Goal: Task Accomplishment & Management: Use online tool/utility

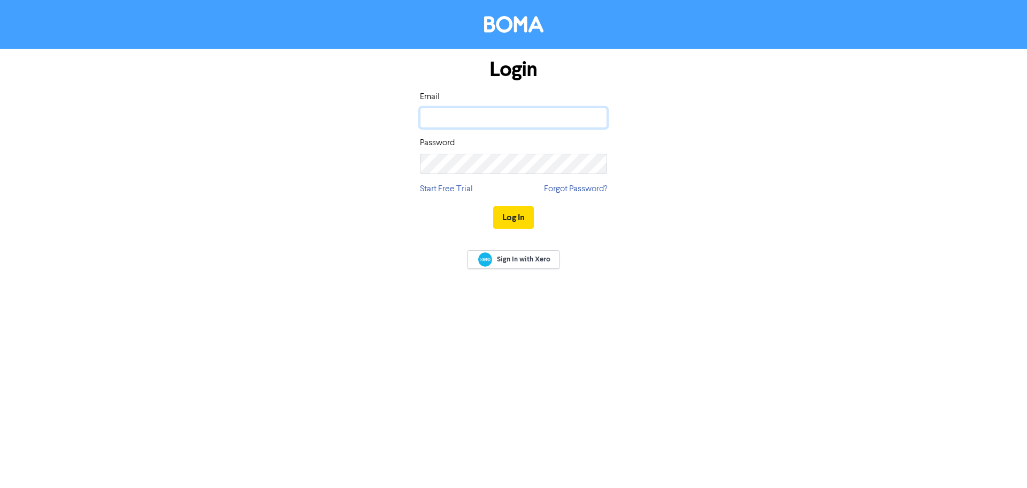
click at [462, 121] on input "email" at bounding box center [513, 118] width 187 height 20
type input "[PERSON_NAME][EMAIL_ADDRESS][DOMAIN_NAME]"
click at [493, 206] on button "Log In" at bounding box center [513, 217] width 41 height 22
click at [521, 223] on div "Login Email [PERSON_NAME][EMAIL_ADDRESS][DOMAIN_NAME] Password Start Free Trial…" at bounding box center [513, 144] width 203 height 191
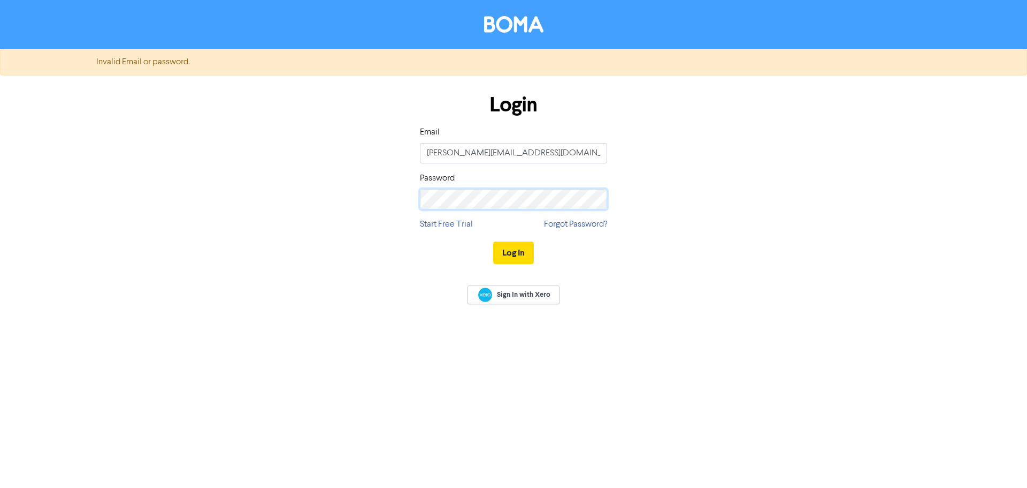
click at [493, 241] on button "Log In" at bounding box center [513, 252] width 41 height 22
click at [320, 210] on div "Login Email [PERSON_NAME][EMAIL_ADDRESS][DOMAIN_NAME] Password Start Free Trial…" at bounding box center [514, 179] width 610 height 191
click at [493, 241] on button "Log In" at bounding box center [513, 252] width 41 height 22
click at [507, 247] on button "Log In" at bounding box center [513, 252] width 41 height 22
click at [496, 154] on input "[PERSON_NAME][EMAIL_ADDRESS][DOMAIN_NAME]" at bounding box center [513, 153] width 187 height 20
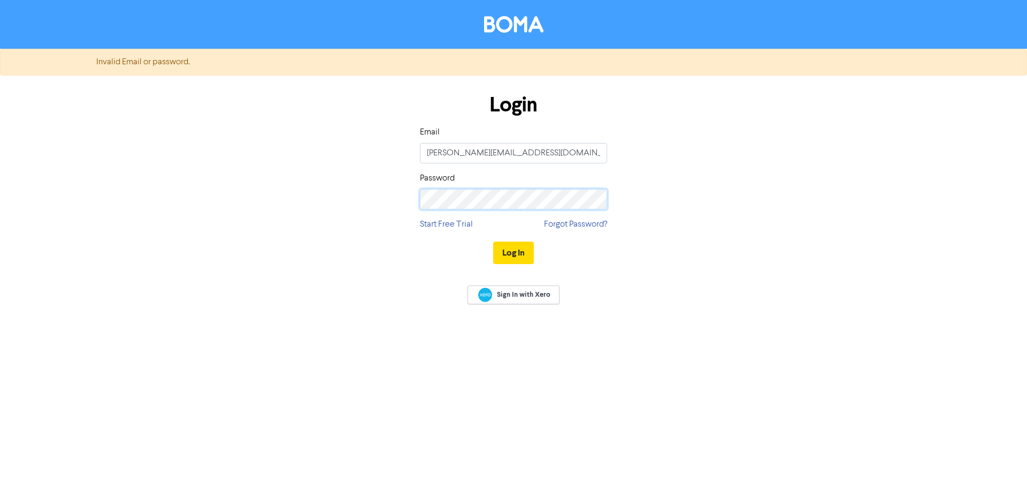
click at [391, 201] on div "Login Email [PERSON_NAME][EMAIL_ADDRESS][DOMAIN_NAME] Password Start Free Trial…" at bounding box center [514, 179] width 610 height 191
click at [361, 196] on div "Login Email [PERSON_NAME][EMAIL_ADDRESS][DOMAIN_NAME] Password Start Free Trial…" at bounding box center [514, 179] width 610 height 191
click at [493, 241] on button "Log In" at bounding box center [513, 252] width 41 height 22
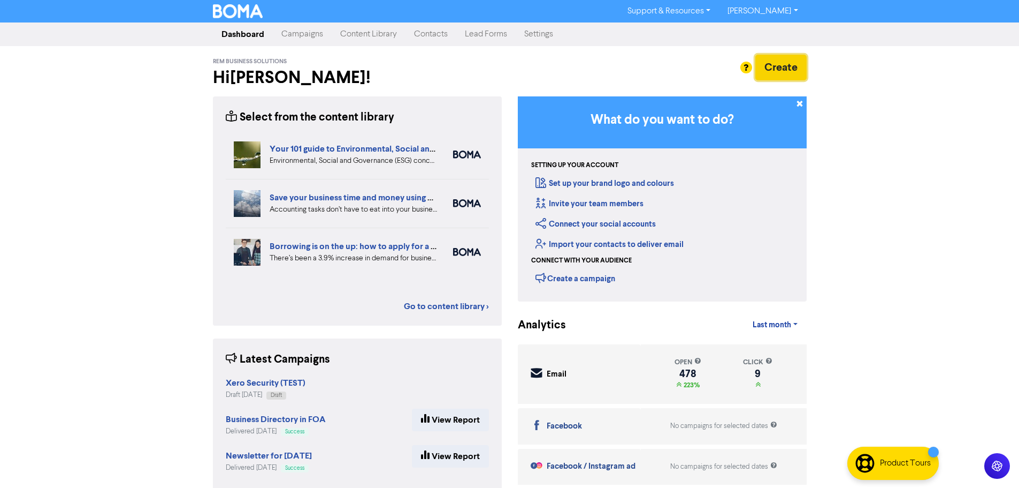
click at [782, 65] on button "Create" at bounding box center [781, 68] width 51 height 26
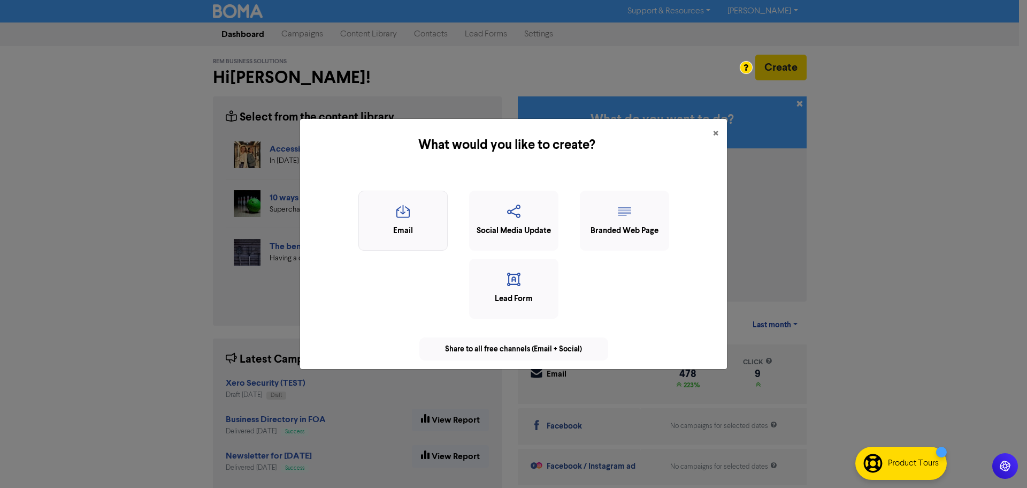
click at [407, 233] on div "Email" at bounding box center [403, 231] width 78 height 12
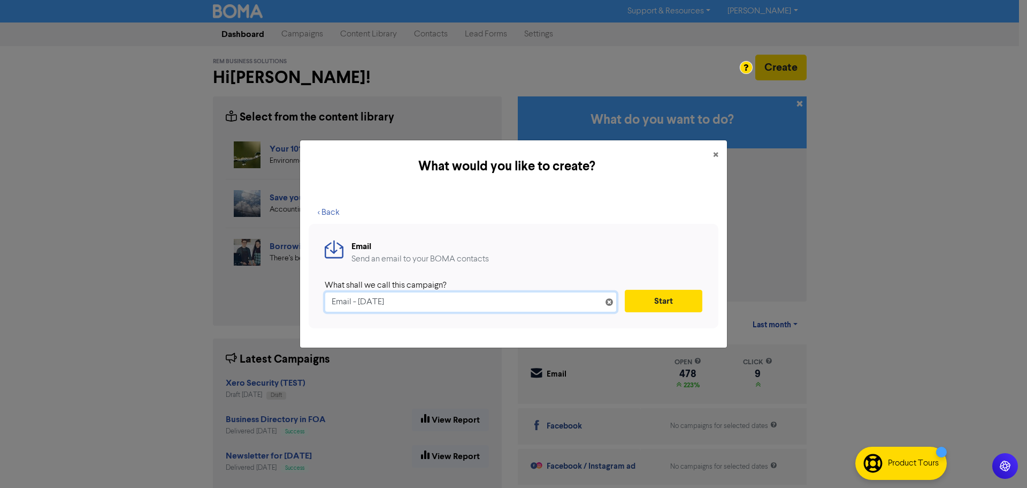
drag, startPoint x: 422, startPoint y: 302, endPoint x: 250, endPoint y: 300, distance: 172.3
click at [250, 300] on div "What would you like to create? × < Back Email Send an email to your BOMA contac…" at bounding box center [513, 244] width 1027 height 488
click at [433, 303] on input "Email - [DATE]" at bounding box center [471, 302] width 292 height 20
drag, startPoint x: 443, startPoint y: 301, endPoint x: 181, endPoint y: 299, distance: 261.2
click at [181, 299] on div "What would you like to create? × < Back Email Send an email to your BOMA contac…" at bounding box center [513, 244] width 1027 height 488
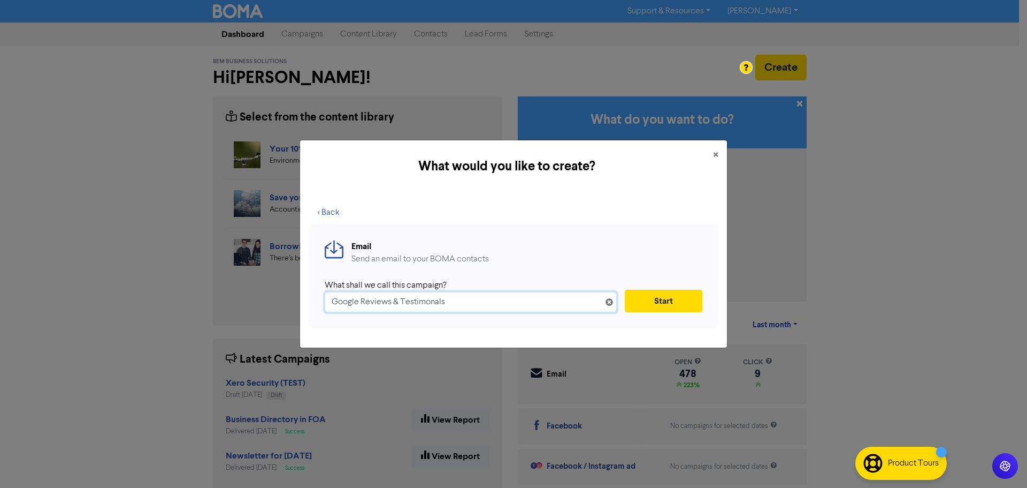
type input "Google Reviews & Testimonals"
click at [676, 295] on button "Start" at bounding box center [664, 301] width 78 height 22
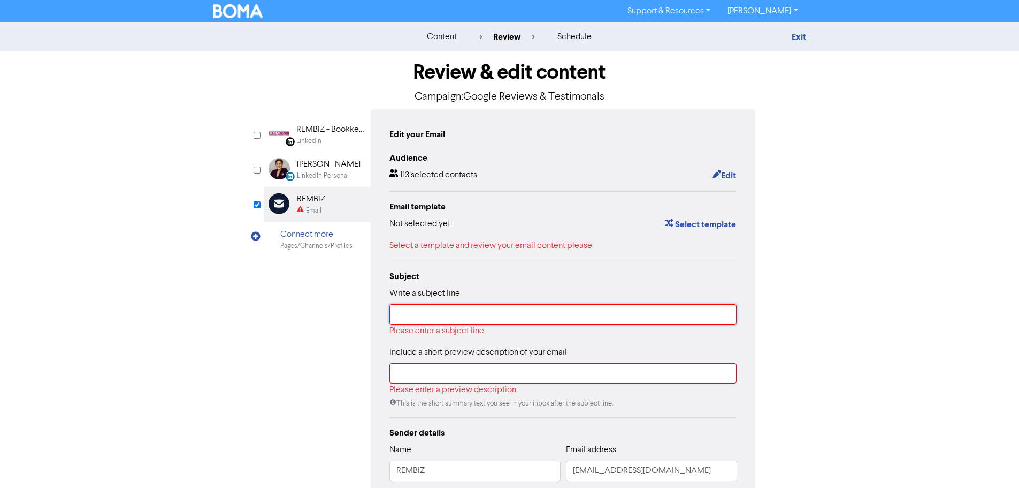
click at [438, 319] on input "text" at bounding box center [564, 314] width 348 height 20
paste input "Can we feature your experience with REMBIZ?"
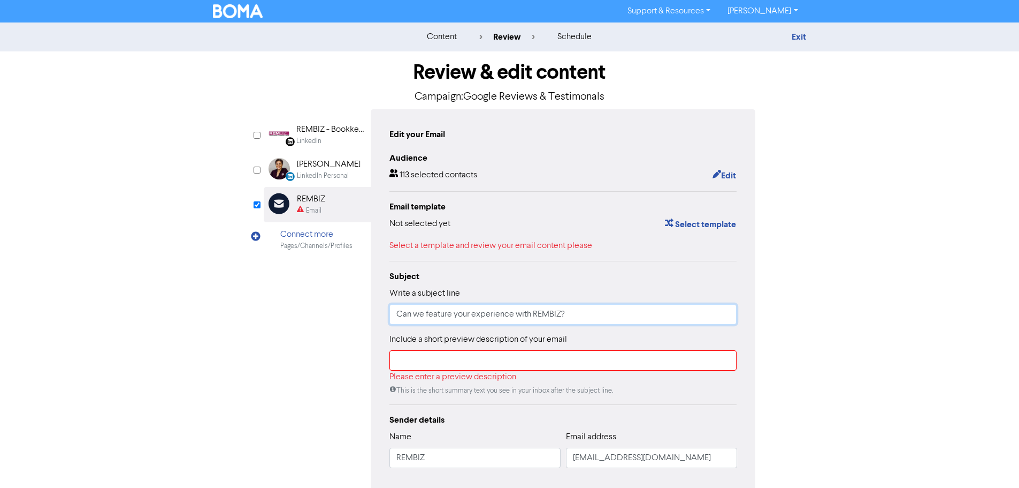
type input "Can we feature your experience with REMBIZ?"
click at [438, 365] on input "text" at bounding box center [564, 360] width 348 height 20
paste input "Your feedback helps us grow and keeps small businesses like ours thriving."
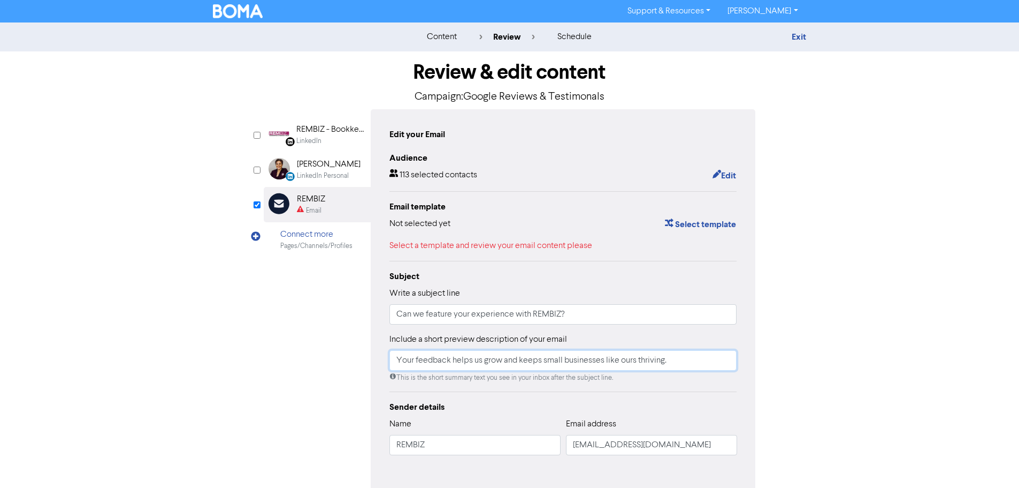
scroll to position [52, 0]
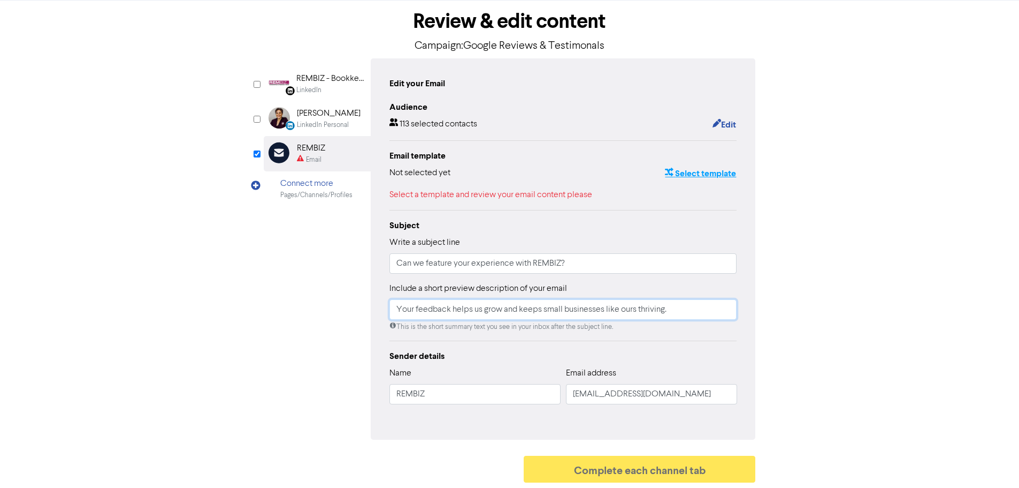
type input "Your feedback helps us grow and keeps small businesses like ours thriving."
click at [699, 174] on button "Select template" at bounding box center [701, 173] width 72 height 14
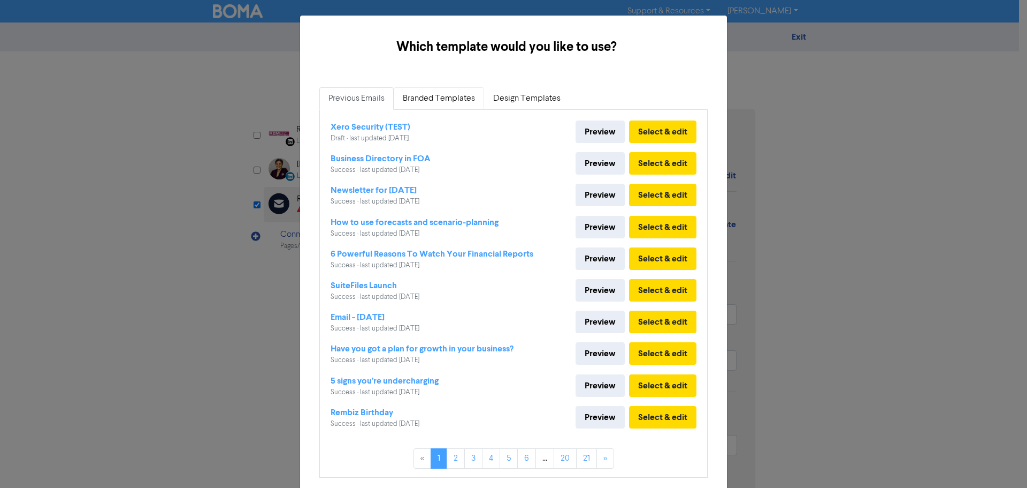
click at [430, 100] on link "Branded Templates" at bounding box center [439, 98] width 90 height 22
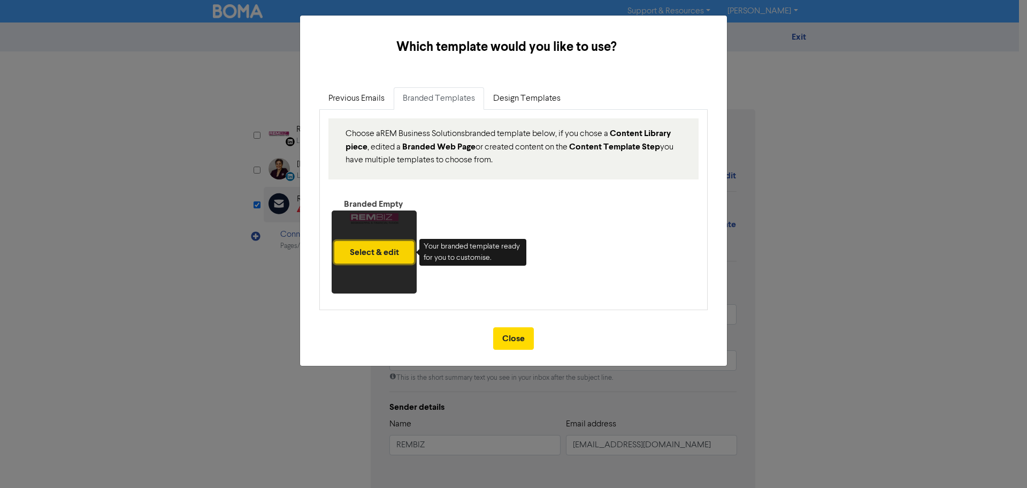
click at [370, 256] on button "Select & edit" at bounding box center [374, 252] width 80 height 22
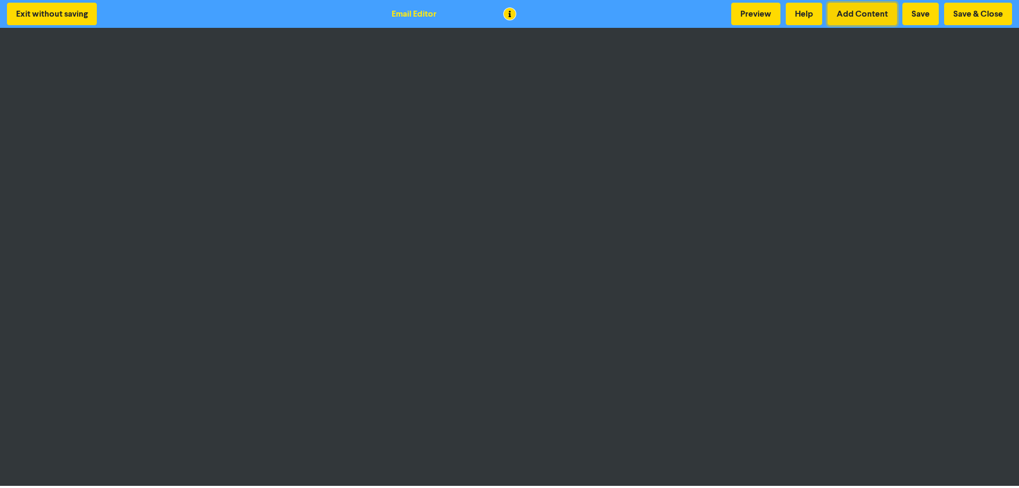
click at [855, 17] on button "Add Content" at bounding box center [863, 14] width 70 height 22
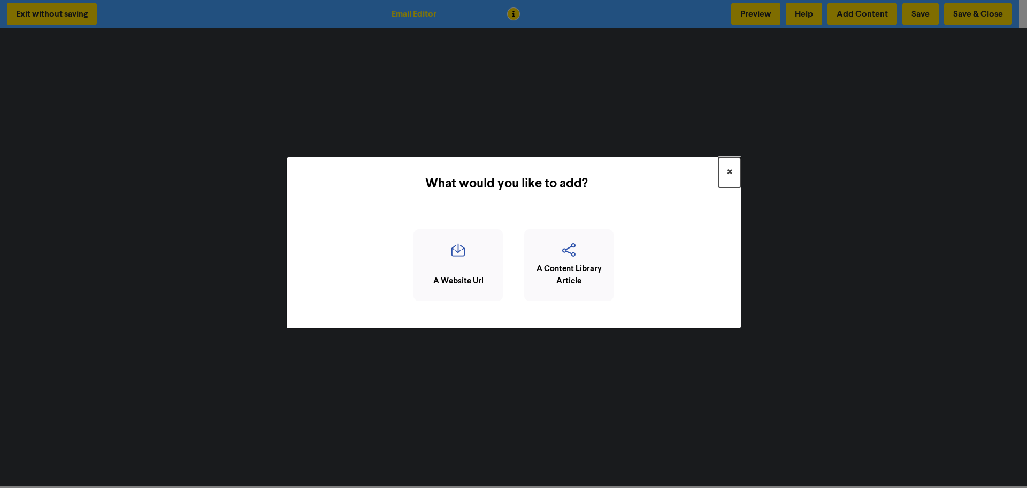
click at [728, 171] on span "×" at bounding box center [729, 172] width 5 height 16
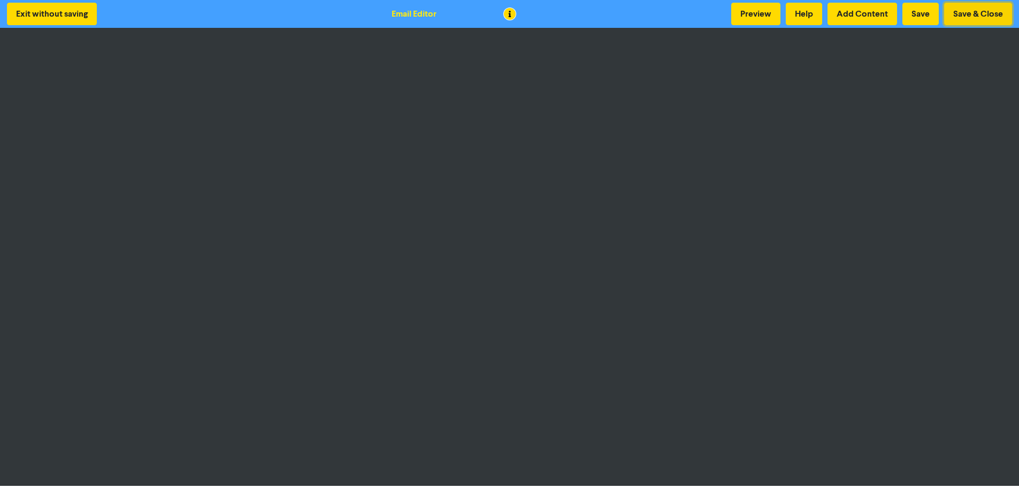
click at [983, 11] on button "Save & Close" at bounding box center [979, 14] width 68 height 22
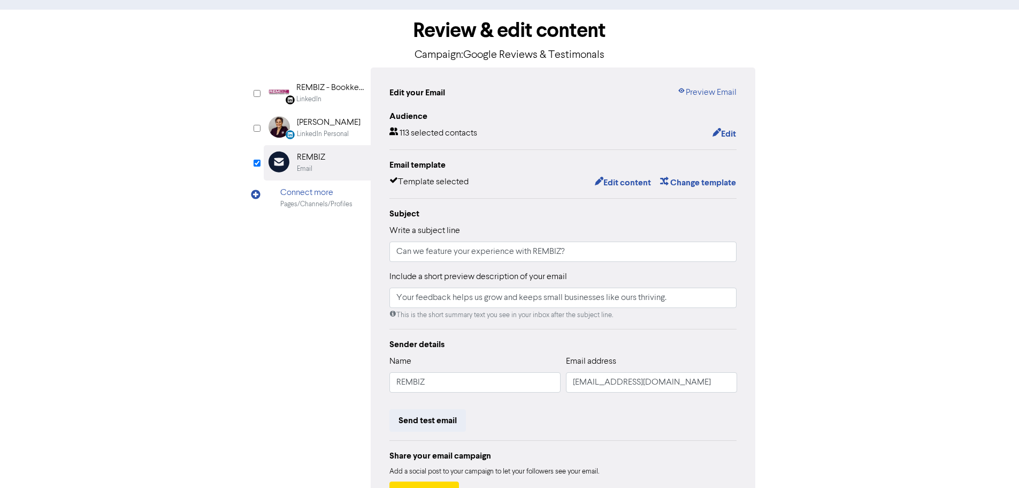
scroll to position [126, 0]
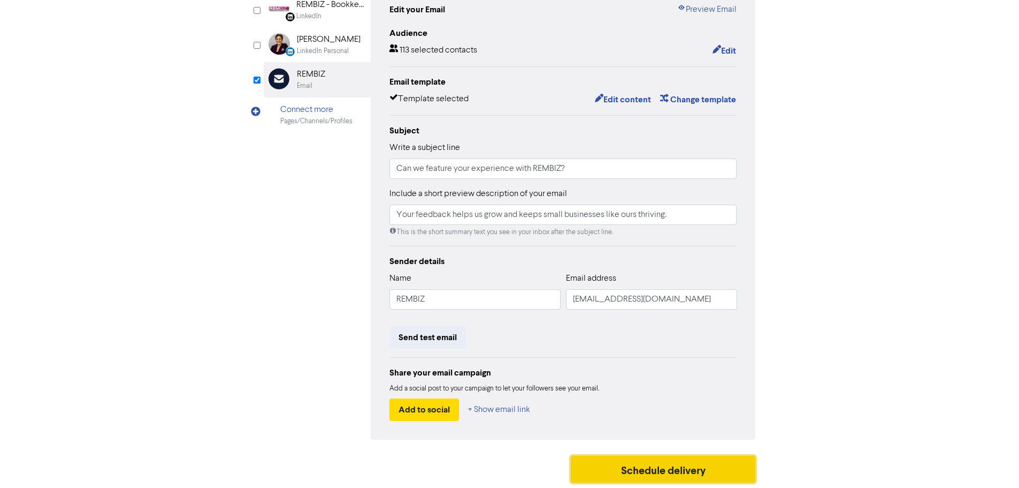
click at [680, 469] on button "Schedule delivery" at bounding box center [663, 468] width 185 height 27
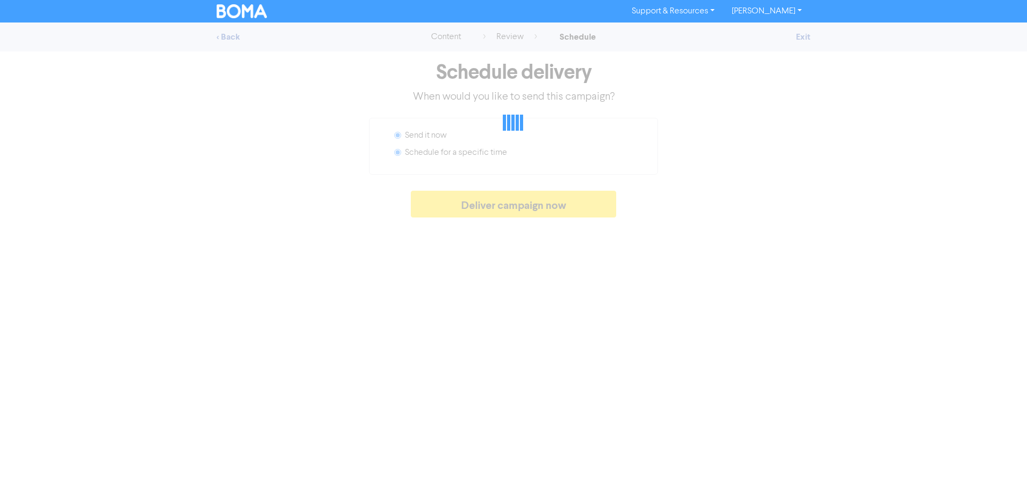
radio input "false"
radio input "true"
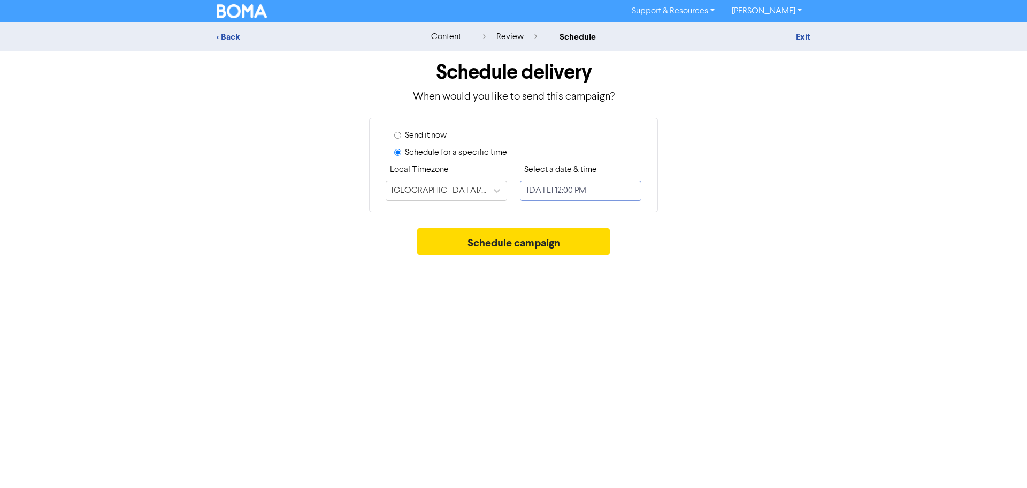
click at [555, 191] on input "[DATE] 12:00 PM" at bounding box center [580, 190] width 121 height 20
select select "9"
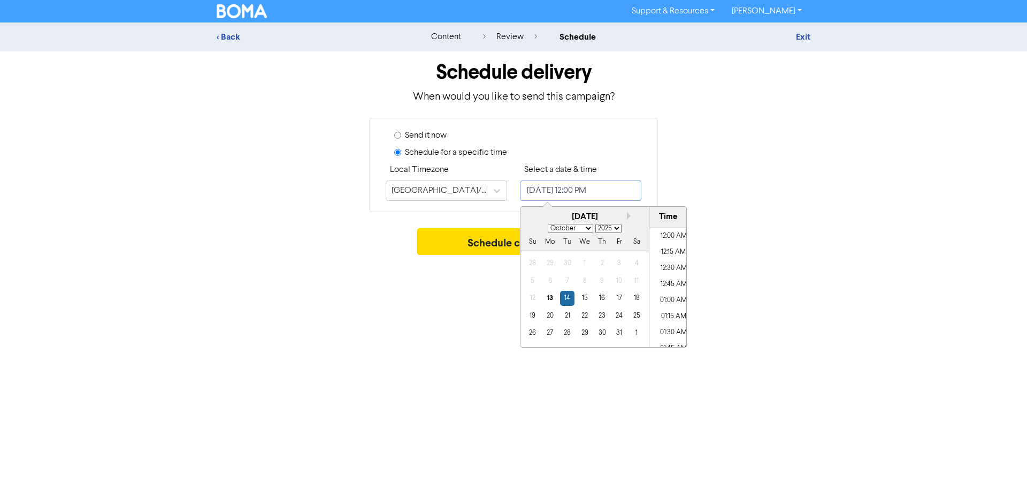
scroll to position [719, 0]
click at [551, 298] on div "13" at bounding box center [550, 298] width 14 height 14
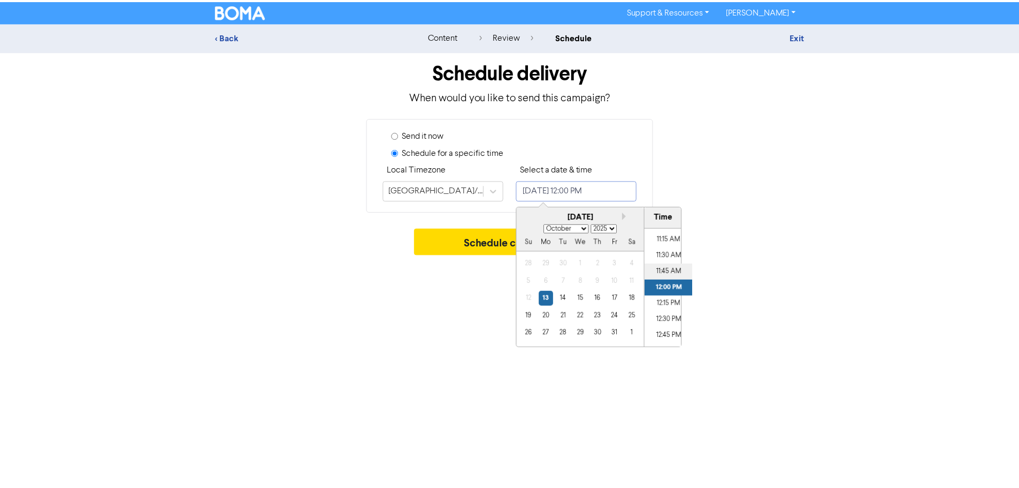
scroll to position [666, 0]
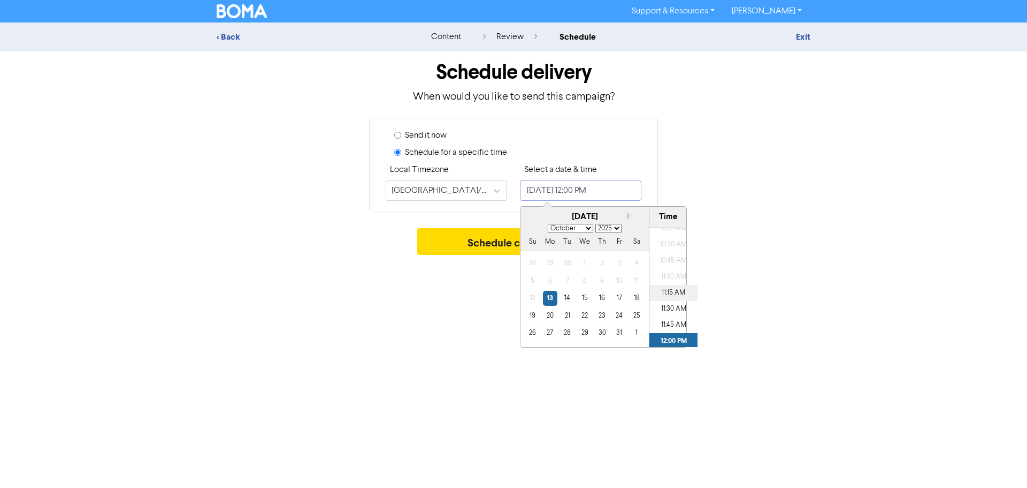
click at [669, 292] on li "11:15 AM" at bounding box center [674, 293] width 48 height 16
click at [665, 309] on li "11:30 AM" at bounding box center [674, 309] width 48 height 16
type input "[DATE] 11:30 AM"
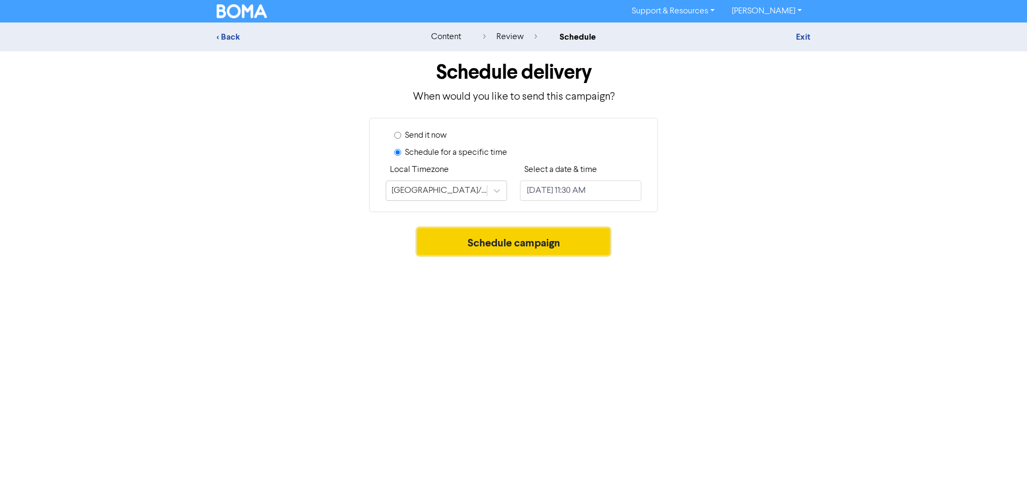
click at [492, 244] on button "Schedule campaign" at bounding box center [513, 241] width 193 height 27
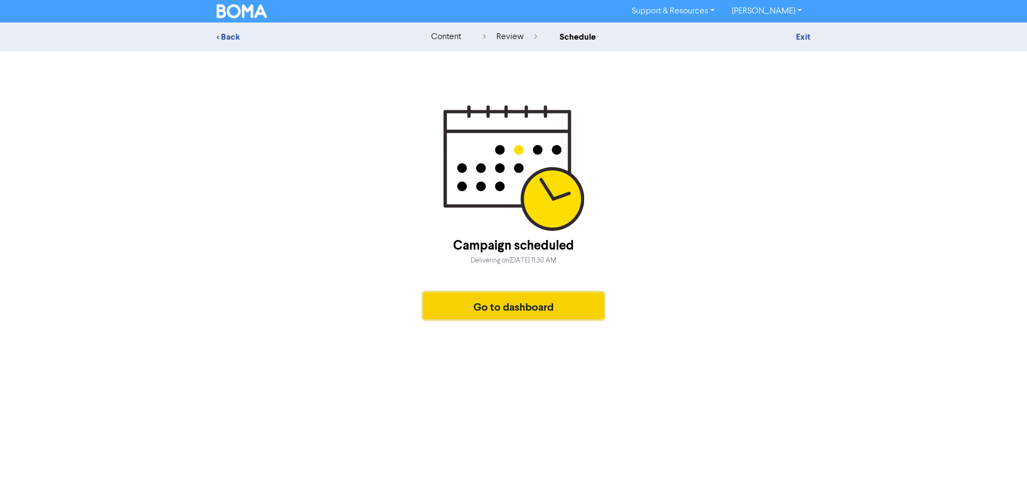
click at [549, 301] on button "Go to dashboard" at bounding box center [513, 305] width 181 height 27
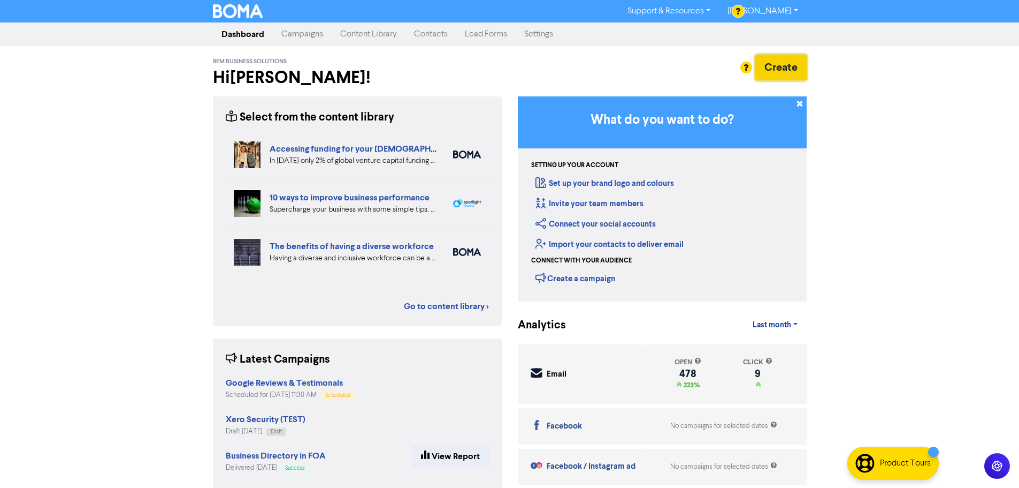
click at [779, 58] on button "Create" at bounding box center [781, 68] width 51 height 26
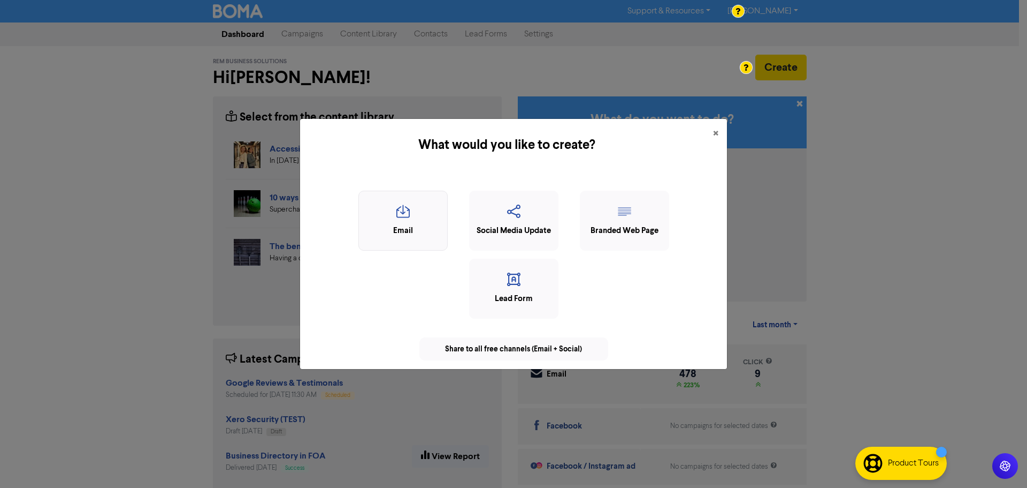
click at [424, 218] on icon "button" at bounding box center [403, 214] width 78 height 20
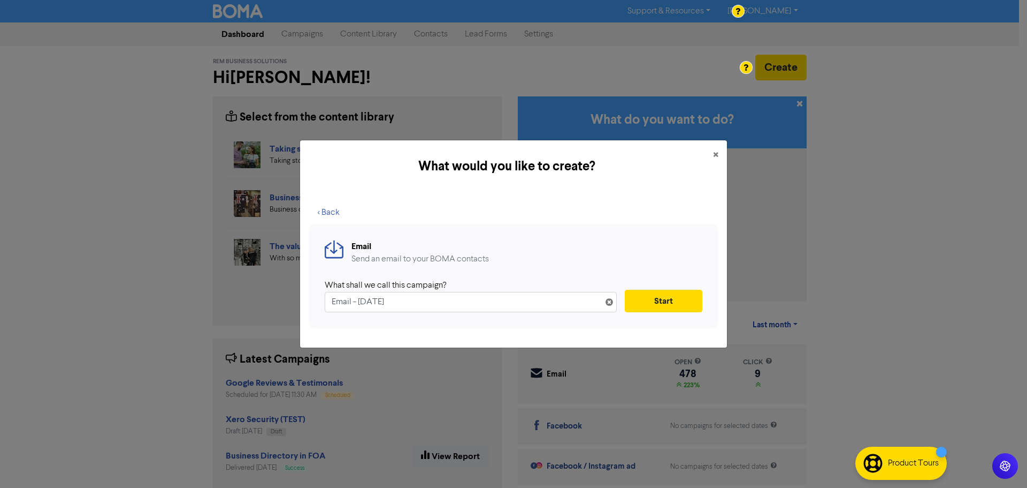
drag, startPoint x: 448, startPoint y: 301, endPoint x: 309, endPoint y: 310, distance: 139.5
click at [309, 310] on div "Email Send an email to your BOMA contacts What shall we call this campaign? Ema…" at bounding box center [514, 276] width 410 height 104
type input "ATO Announcement about Higher Threshold for study loans for 25-26FY"
click at [676, 298] on button "Start" at bounding box center [664, 301] width 78 height 22
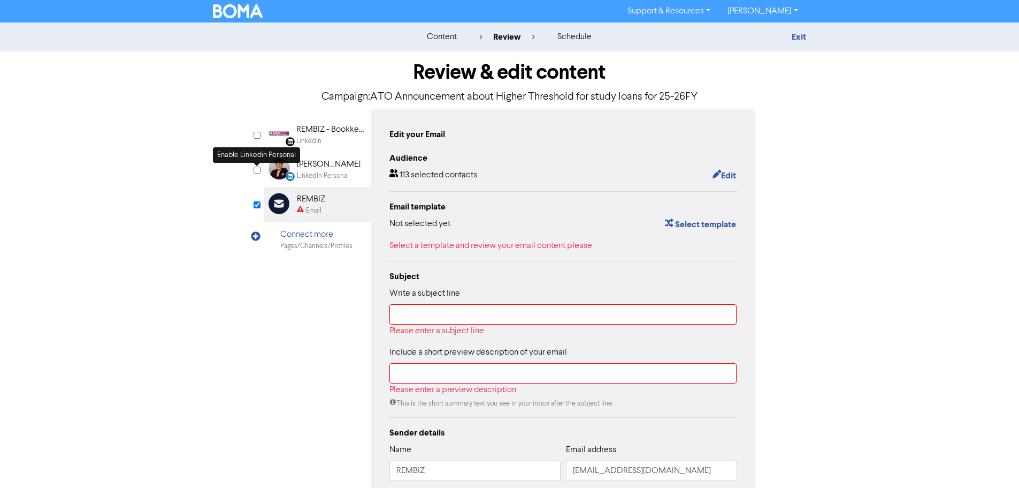
click at [257, 169] on input "checkbox" at bounding box center [257, 169] width 7 height 7
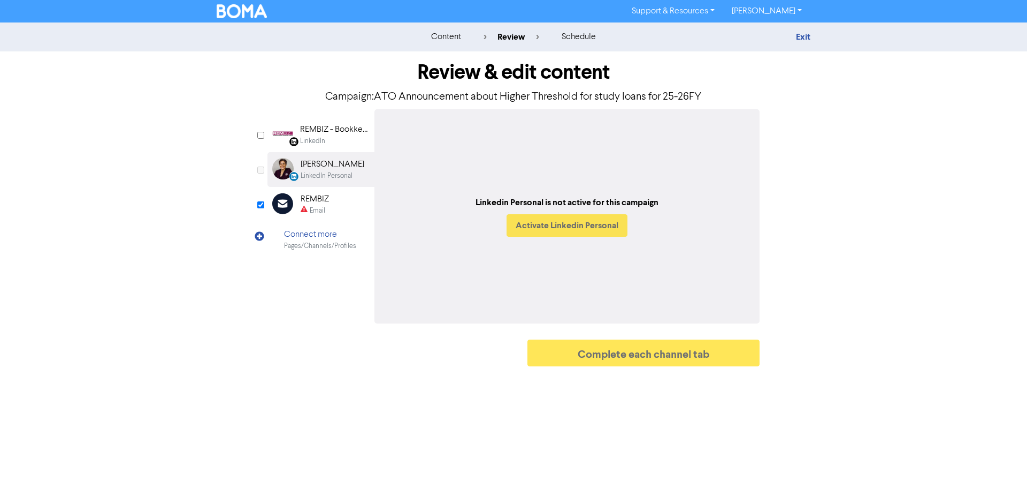
checkbox input "true"
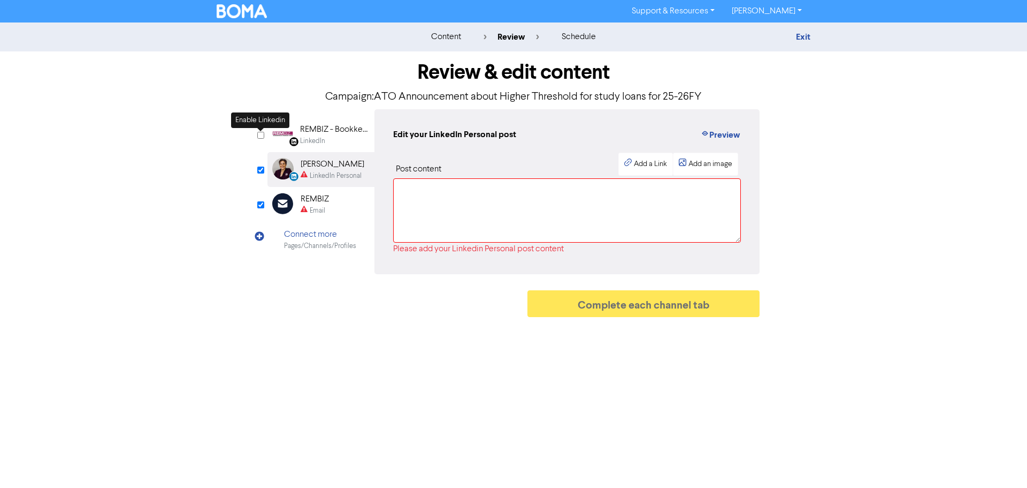
click at [262, 136] on input "checkbox" at bounding box center [260, 135] width 7 height 7
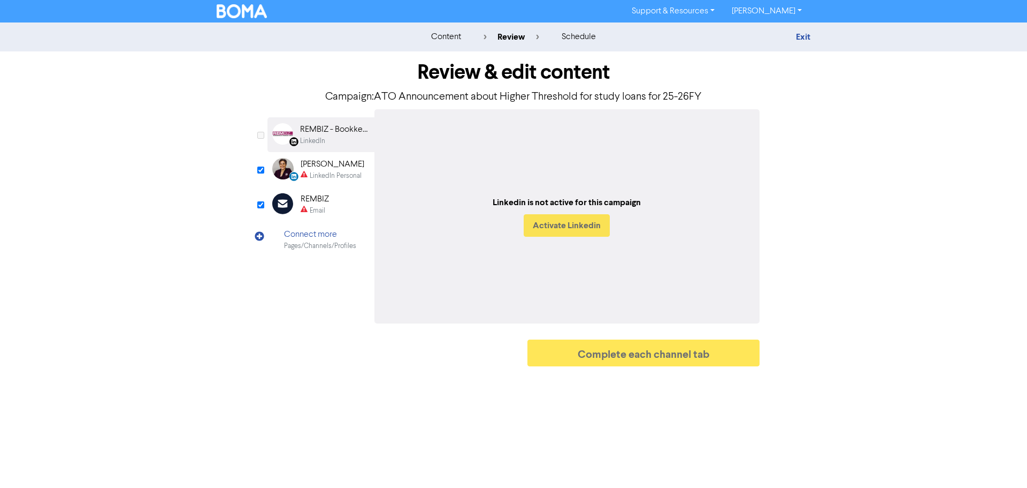
checkbox input "true"
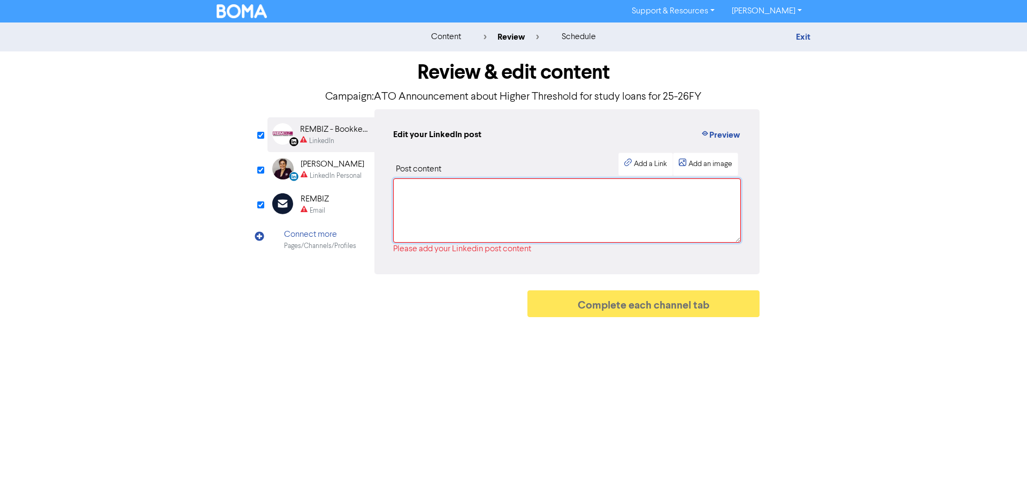
click at [485, 206] on textarea at bounding box center [567, 210] width 348 height 64
click at [322, 204] on div "REMBIZ" at bounding box center [315, 199] width 28 height 13
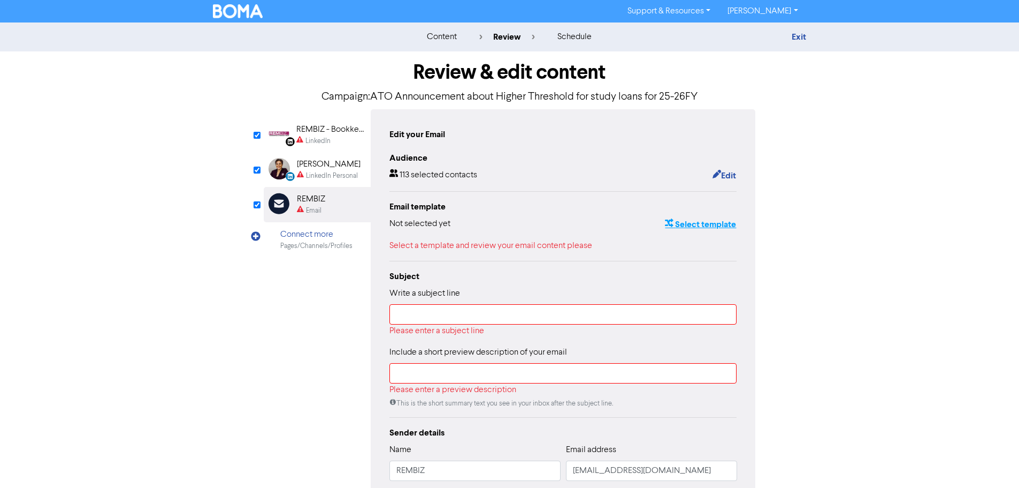
click at [697, 226] on button "Select template" at bounding box center [701, 224] width 72 height 14
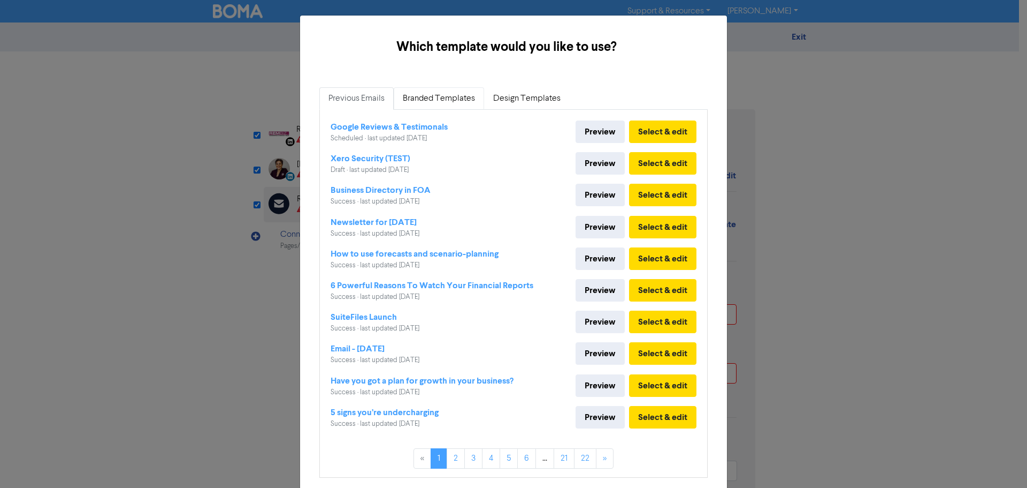
click at [421, 95] on link "Branded Templates" at bounding box center [439, 98] width 90 height 22
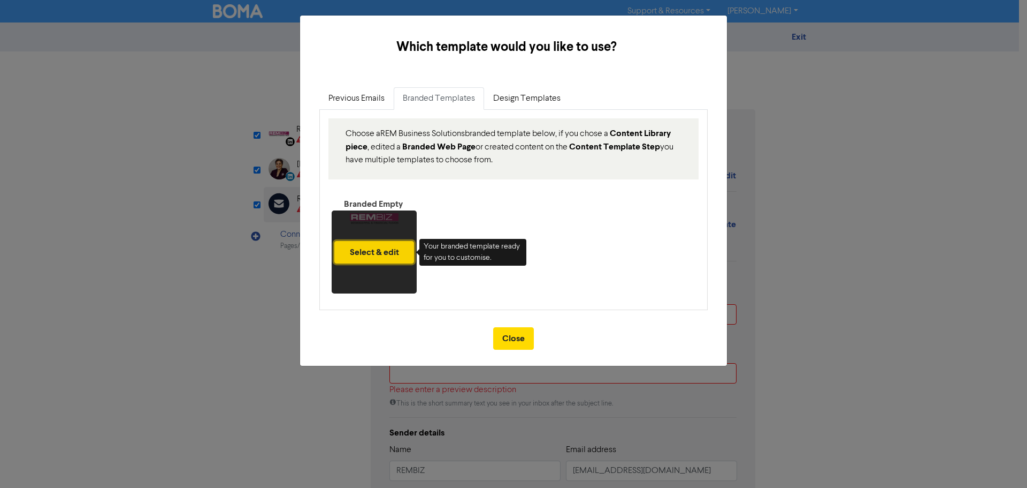
click at [380, 250] on button "Select & edit" at bounding box center [374, 252] width 80 height 22
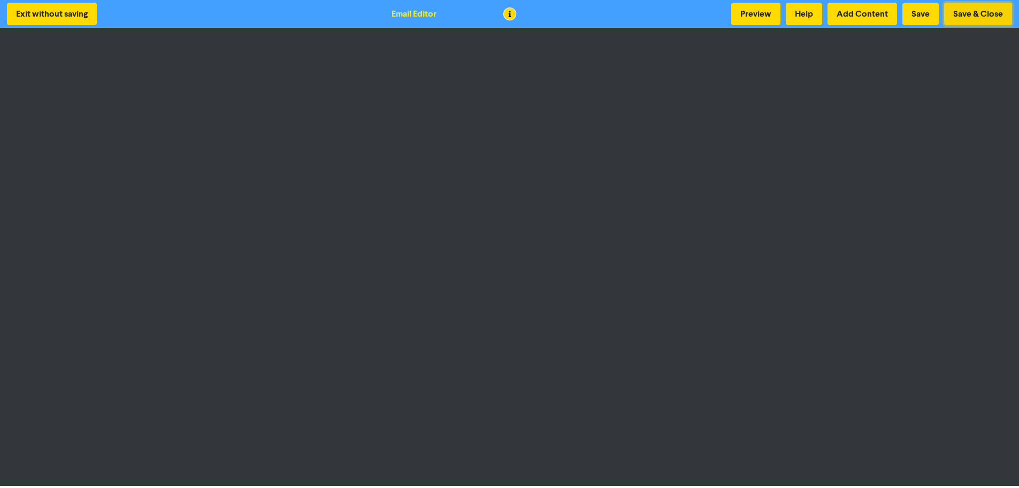
click at [982, 18] on button "Save & Close" at bounding box center [979, 14] width 68 height 22
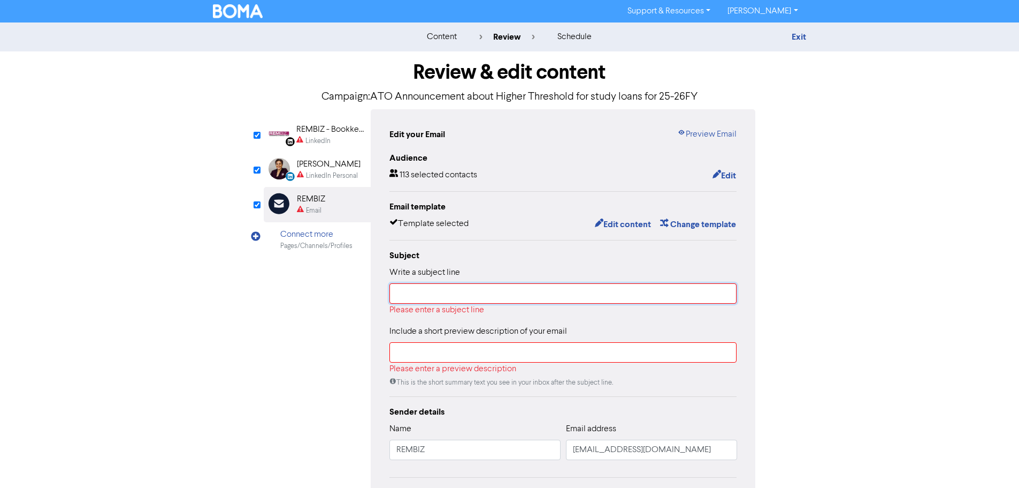
click at [449, 295] on input "text" at bounding box center [564, 293] width 348 height 20
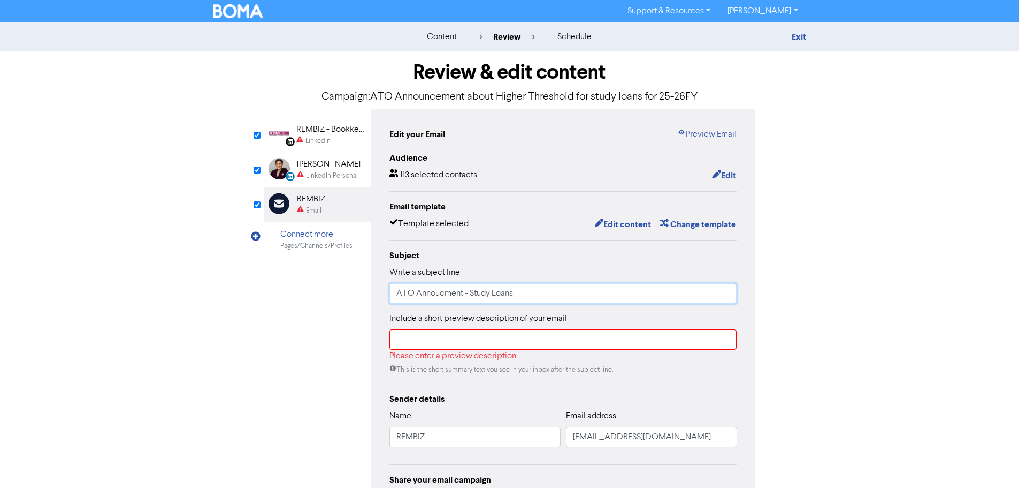
click at [444, 294] on input "ATO Annoucment - Study Loans" at bounding box center [564, 293] width 348 height 20
click at [536, 293] on input "ATO Annoucement - Study Loans" at bounding box center [564, 293] width 348 height 20
click at [540, 298] on input "ATO Announcement - Study Loans" at bounding box center [564, 293] width 348 height 20
drag, startPoint x: 623, startPoint y: 293, endPoint x: 599, endPoint y: 293, distance: 23.5
click at [599, 293] on input "ATO Announcement - Study Loans Threshold Changes 24-25" at bounding box center [564, 293] width 348 height 20
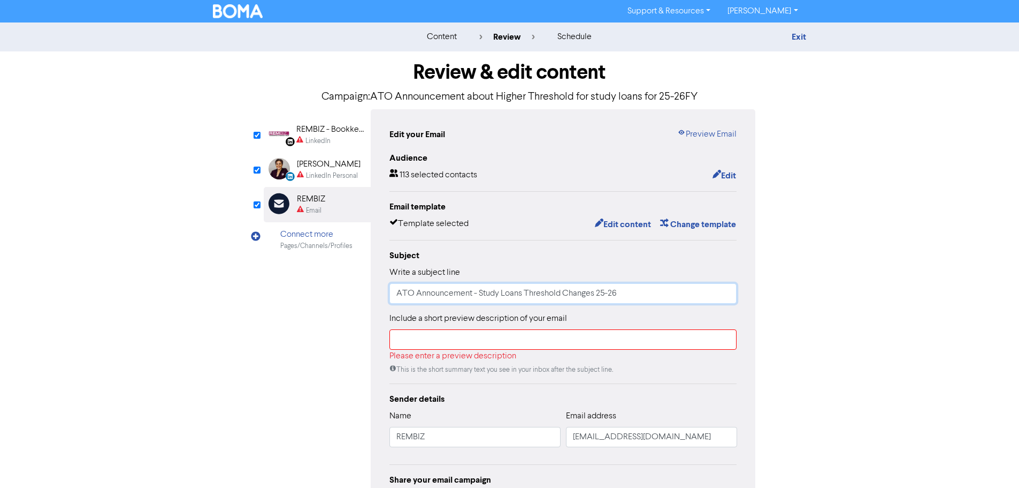
click at [600, 294] on input "ATO Announcement - Study Loans Threshold Changes 25-26" at bounding box center [564, 293] width 348 height 20
click at [598, 293] on input "ATO Announcement - Study Loans Threshold Changes 25-26" at bounding box center [564, 293] width 348 height 20
drag, startPoint x: 607, startPoint y: 294, endPoint x: 597, endPoint y: 294, distance: 9.6
click at [597, 294] on input "ATO Announcement - Study Loans Threshold Changes FY 25-26" at bounding box center [564, 293] width 348 height 20
click at [635, 298] on input "ATO Announcement - Study Loans Threshold Changes 25-26" at bounding box center [564, 293] width 348 height 20
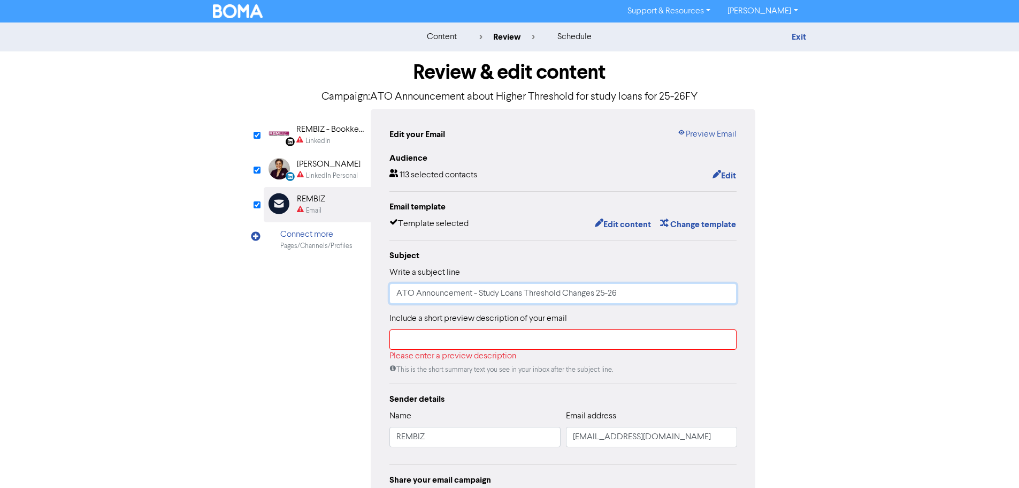
paste input "FY"
type input "ATO Announcement - Study Loans Threshold Changes 25-26 FY"
click at [464, 347] on input "text" at bounding box center [564, 339] width 348 height 20
paste input "The Australian Taxation Office (ATO) has confirmed changes to compulsory studen…"
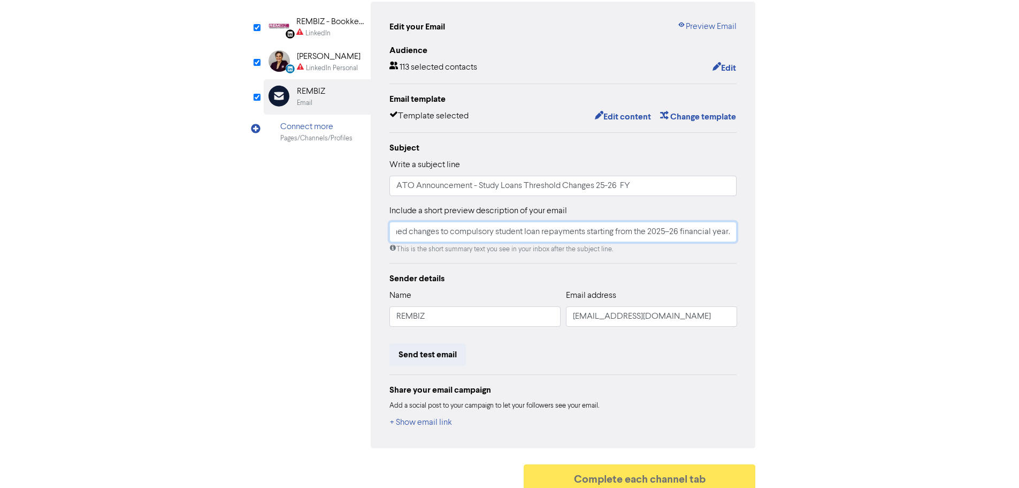
scroll to position [117, 0]
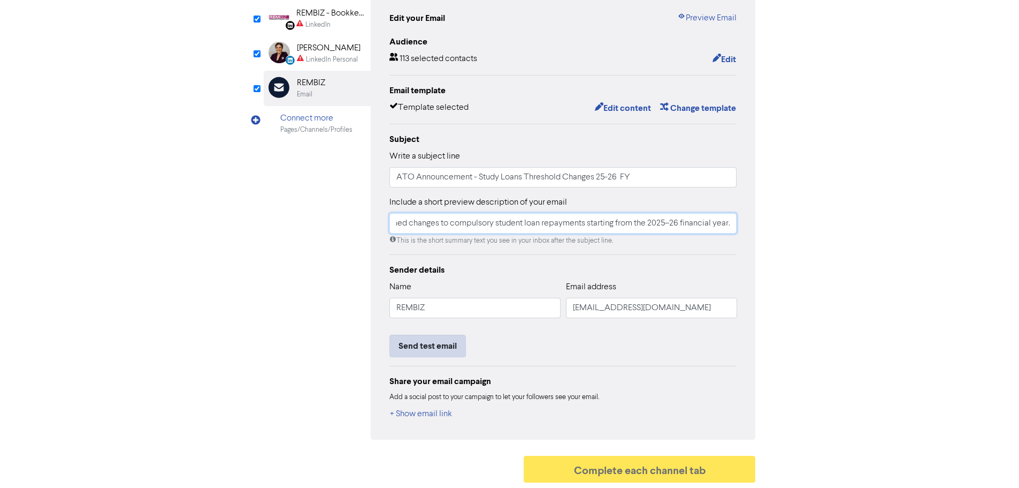
type input "The Australian Taxation Office (ATO) has confirmed changes to compulsory studen…"
click at [427, 351] on button "Send test email" at bounding box center [428, 345] width 77 height 22
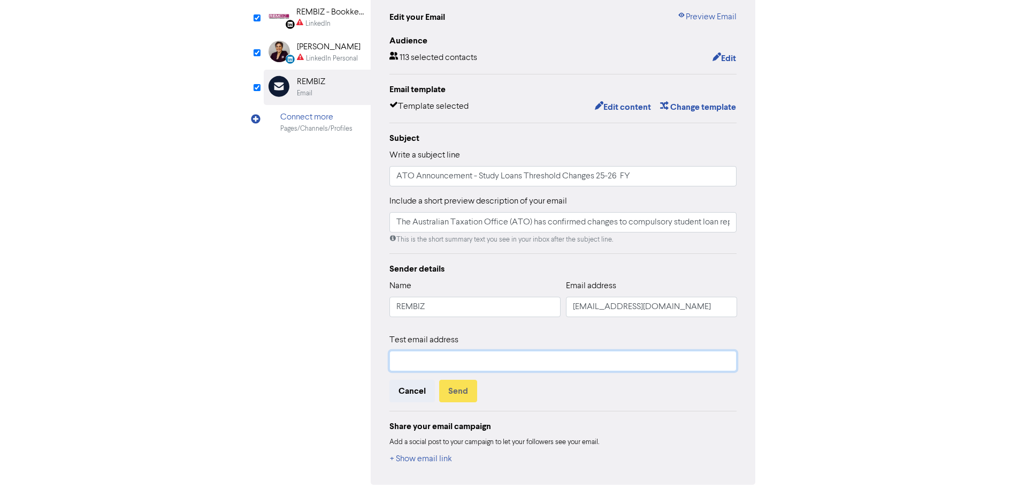
click at [445, 368] on input "text" at bounding box center [564, 361] width 348 height 20
type input "[PERSON_NAME][EMAIL_ADDRESS][DOMAIN_NAME]"
click at [475, 393] on button "Send" at bounding box center [458, 390] width 38 height 22
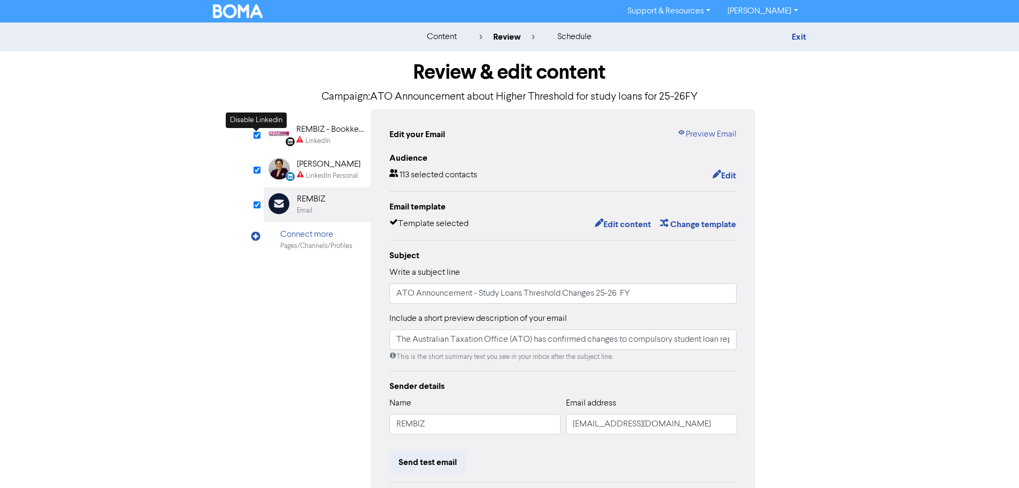
click at [256, 135] on input "checkbox" at bounding box center [257, 135] width 7 height 7
checkbox input "false"
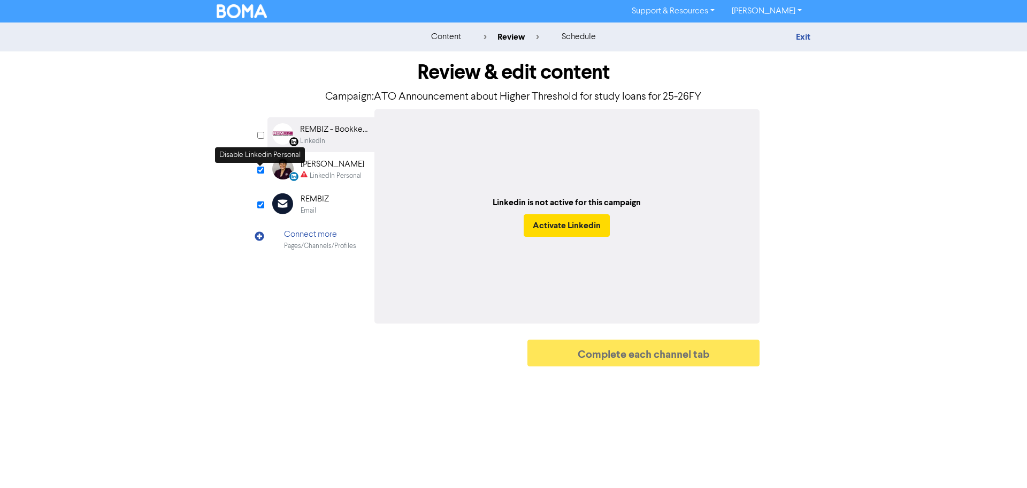
click at [262, 169] on input "checkbox" at bounding box center [260, 169] width 7 height 7
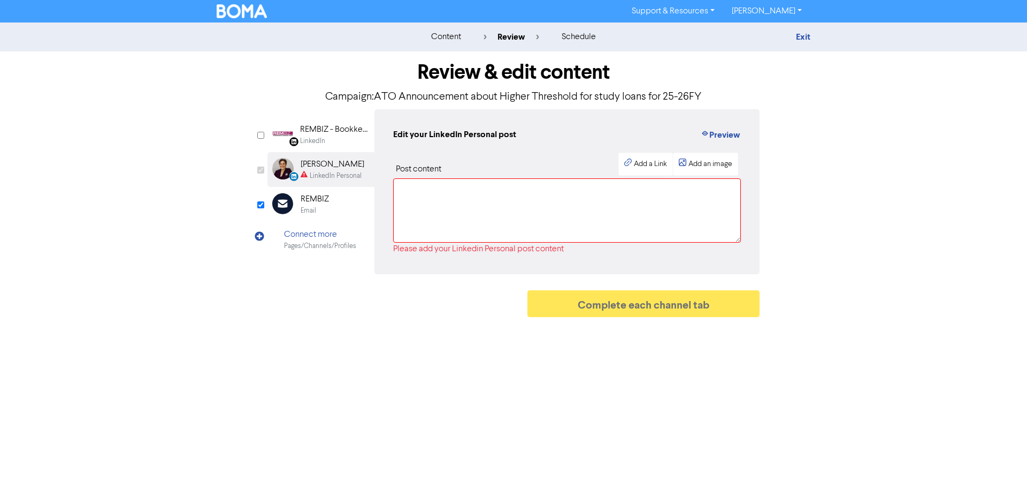
checkbox input "false"
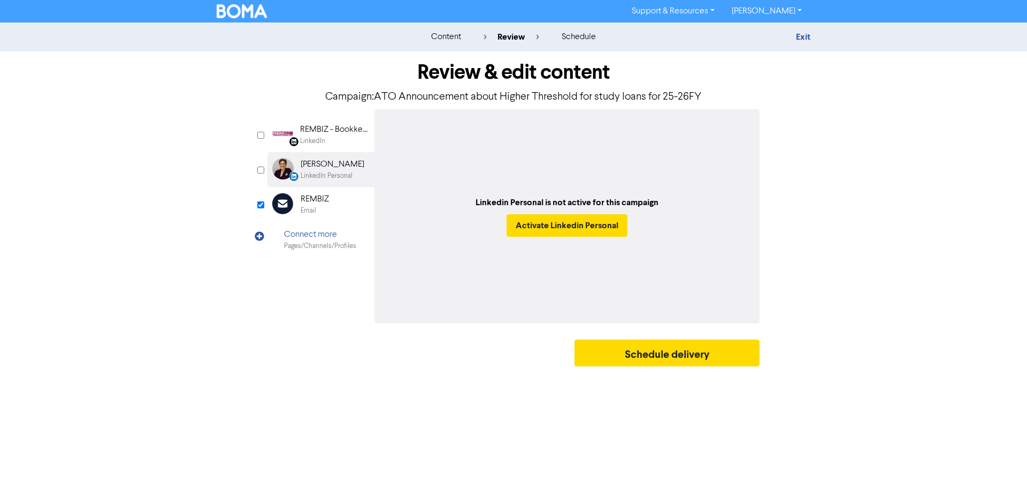
click at [333, 204] on div "Email Created with Sketch. REMBIZ Email" at bounding box center [321, 204] width 107 height 35
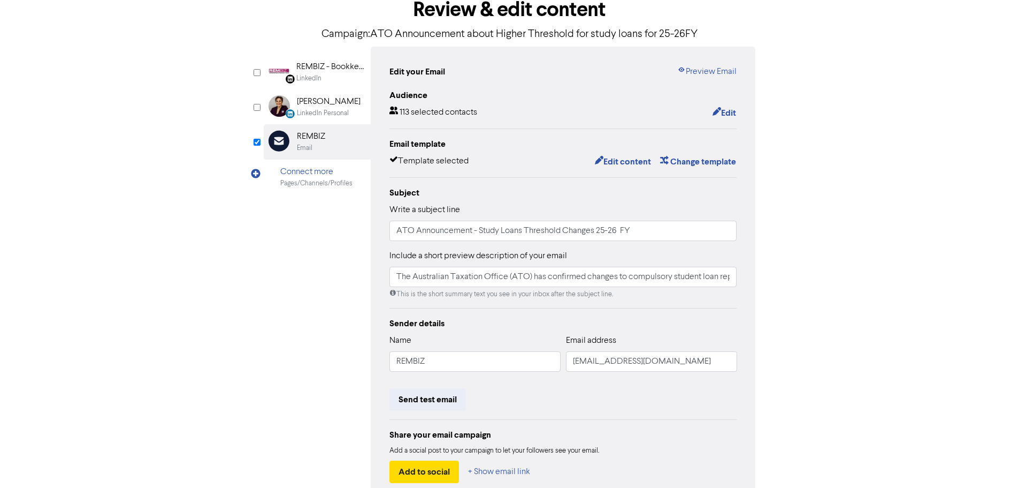
scroll to position [126, 0]
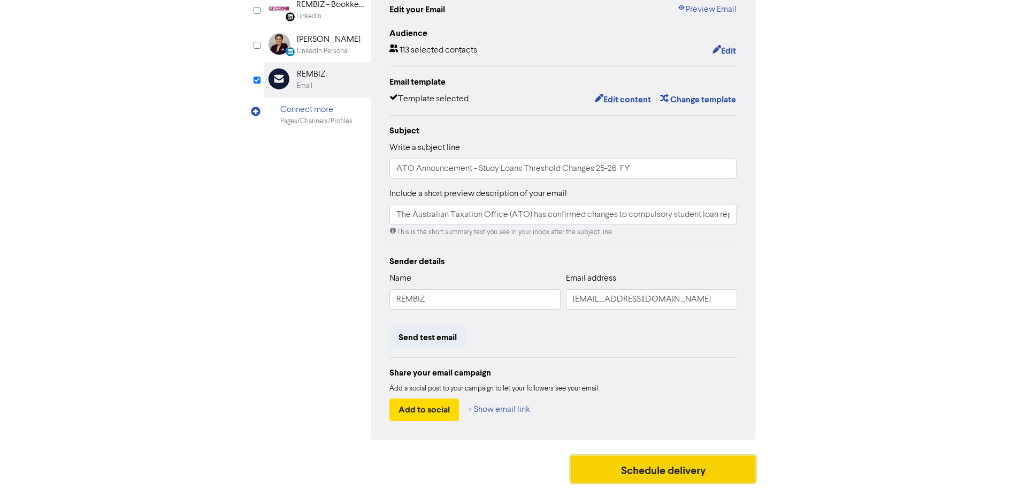
click at [675, 478] on button "Schedule delivery" at bounding box center [663, 468] width 185 height 27
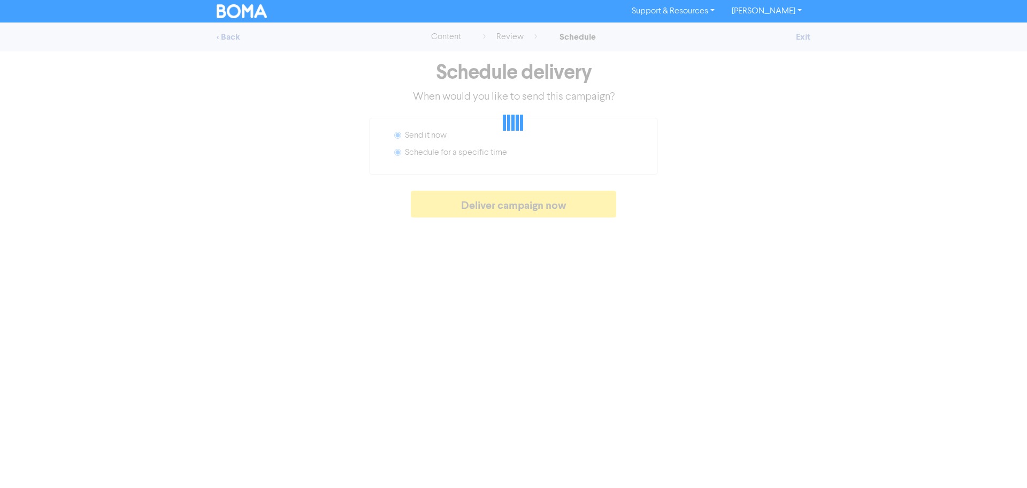
radio input "false"
radio input "true"
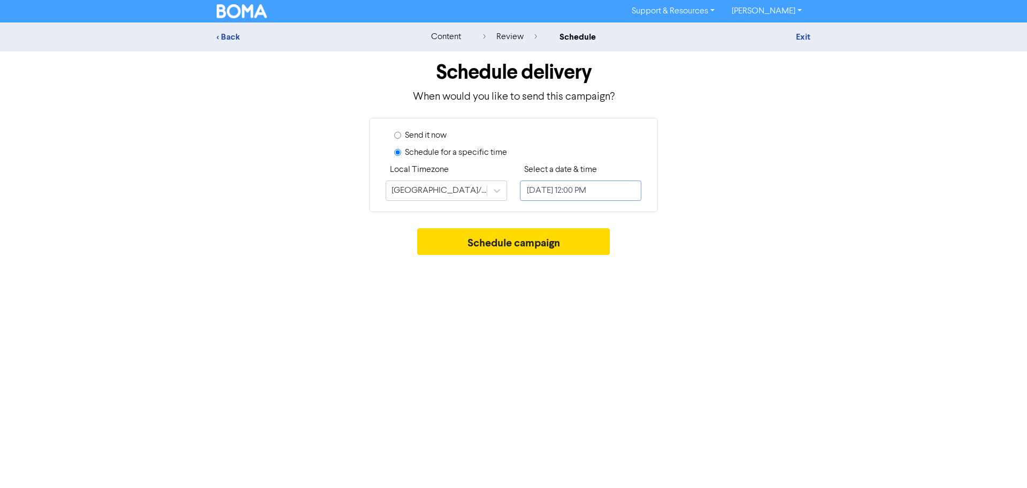
select select "9"
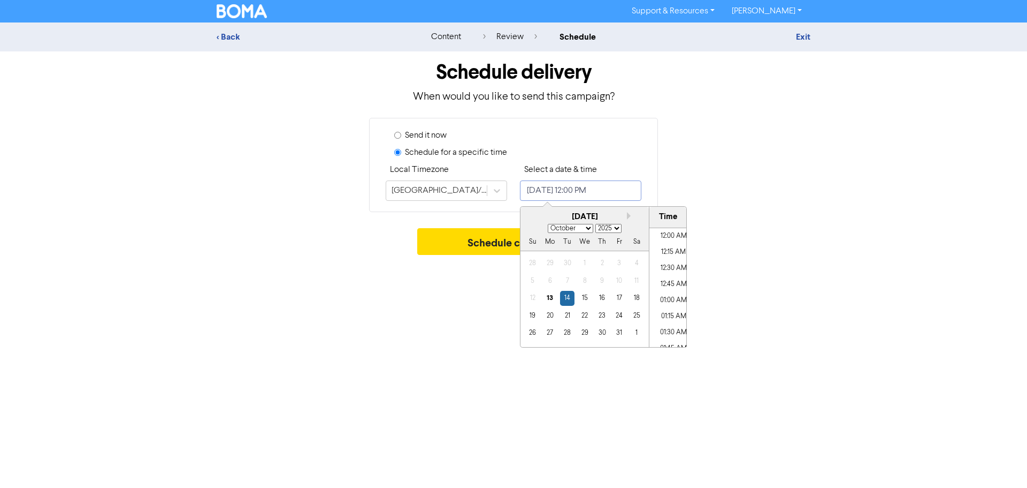
click at [565, 191] on input "[DATE] 12:00 PM" at bounding box center [580, 190] width 121 height 20
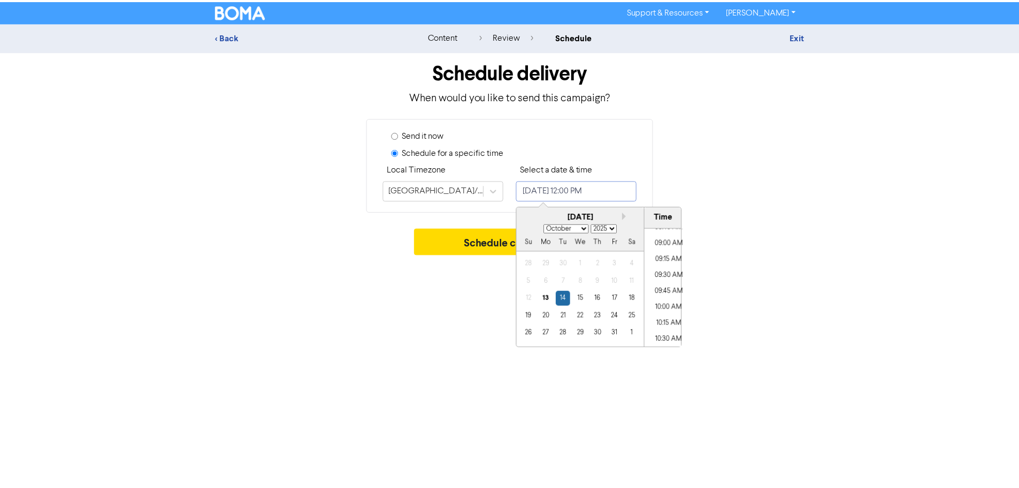
scroll to position [559, 0]
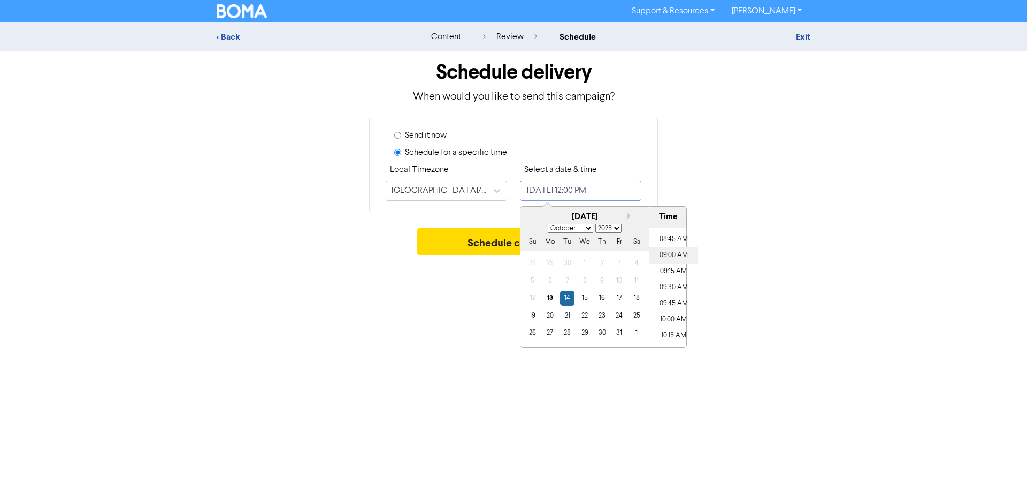
click at [672, 256] on li "09:00 AM" at bounding box center [674, 255] width 48 height 16
type input "[DATE] 9:00 AM"
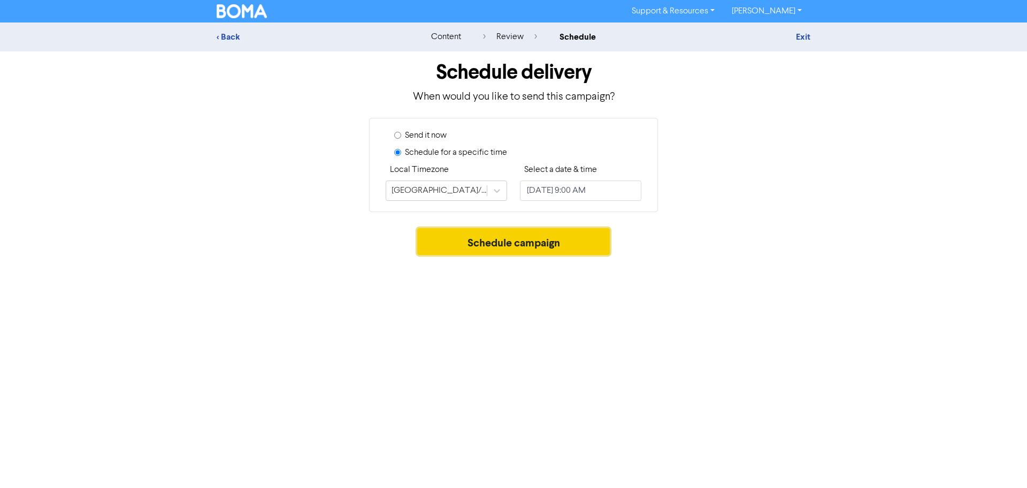
click at [475, 242] on button "Schedule campaign" at bounding box center [513, 241] width 193 height 27
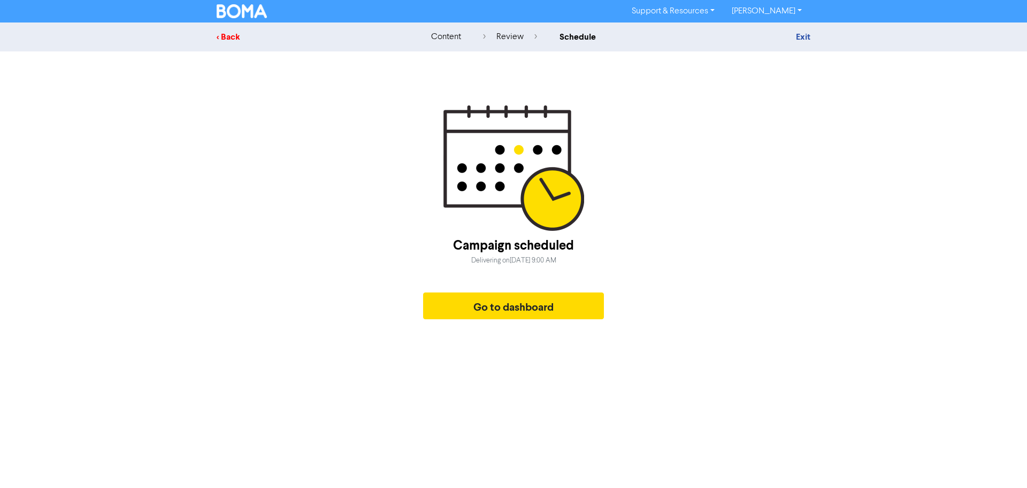
click at [225, 41] on div "< Back" at bounding box center [310, 37] width 187 height 13
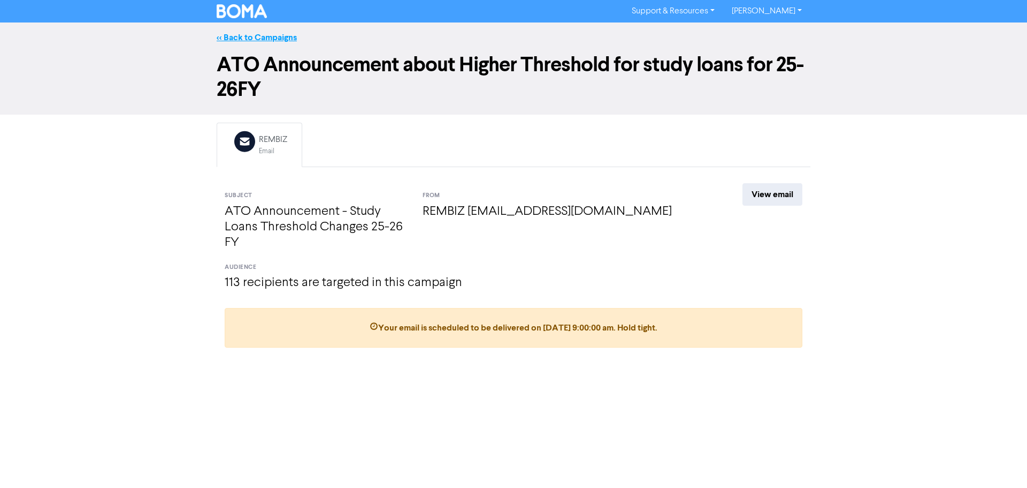
click at [275, 41] on link "<< Back to Campaigns" at bounding box center [257, 37] width 80 height 11
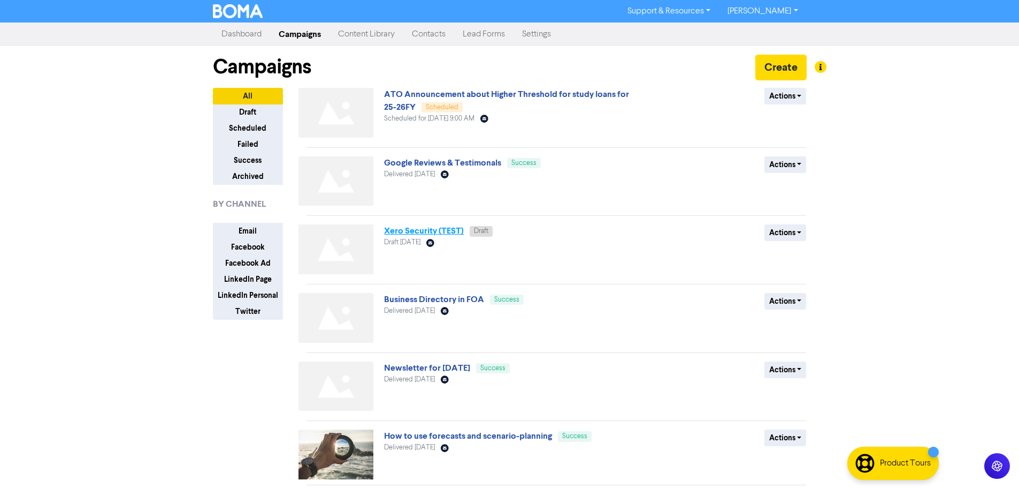
click at [454, 230] on link "Xero Security (TEST)" at bounding box center [424, 230] width 80 height 11
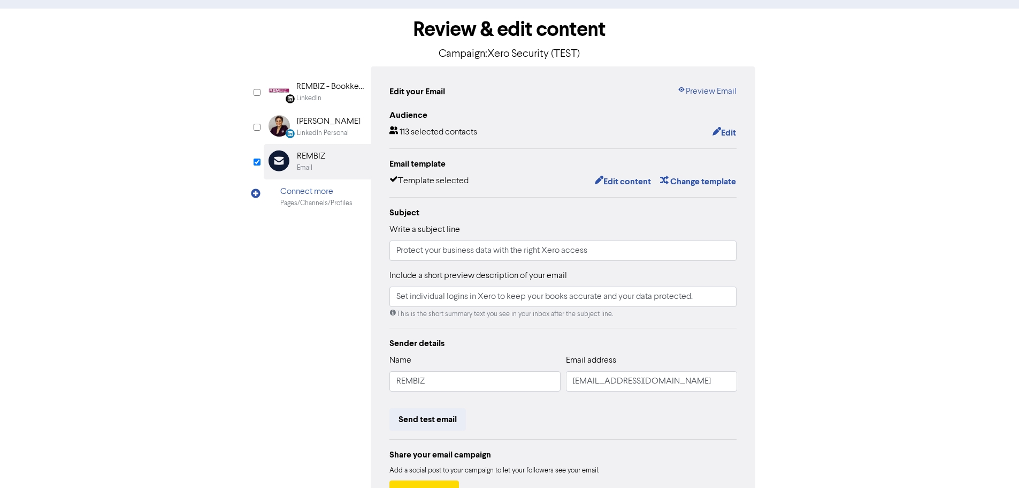
scroll to position [126, 0]
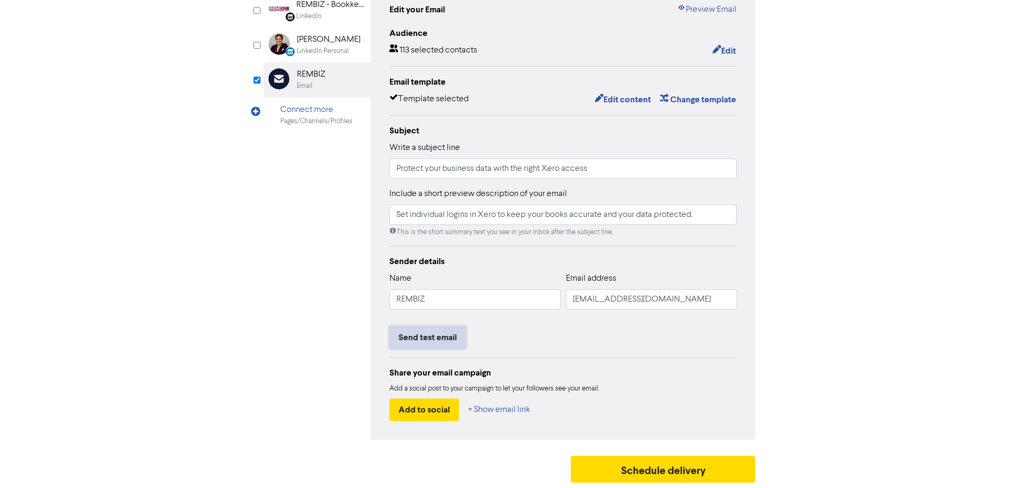
click at [443, 337] on button "Send test email" at bounding box center [428, 337] width 77 height 22
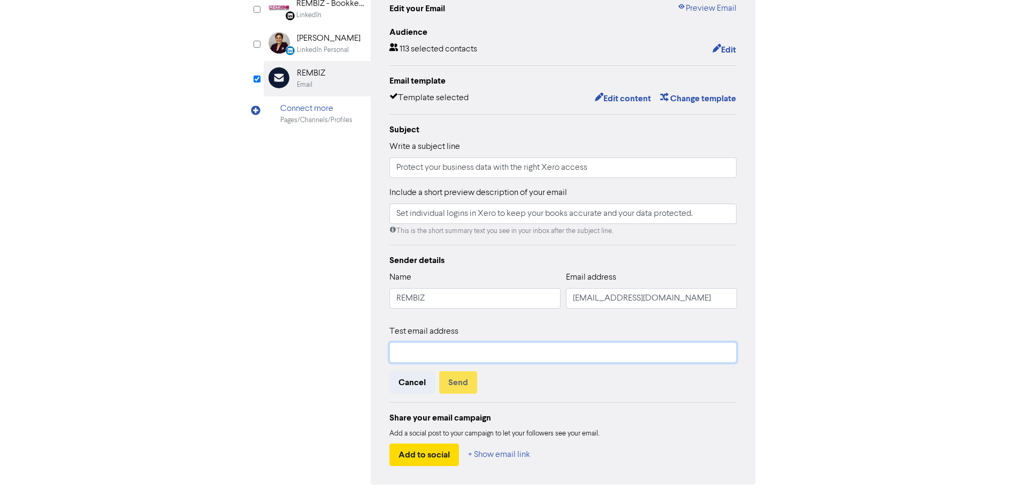
click at [462, 344] on input "text" at bounding box center [564, 352] width 348 height 20
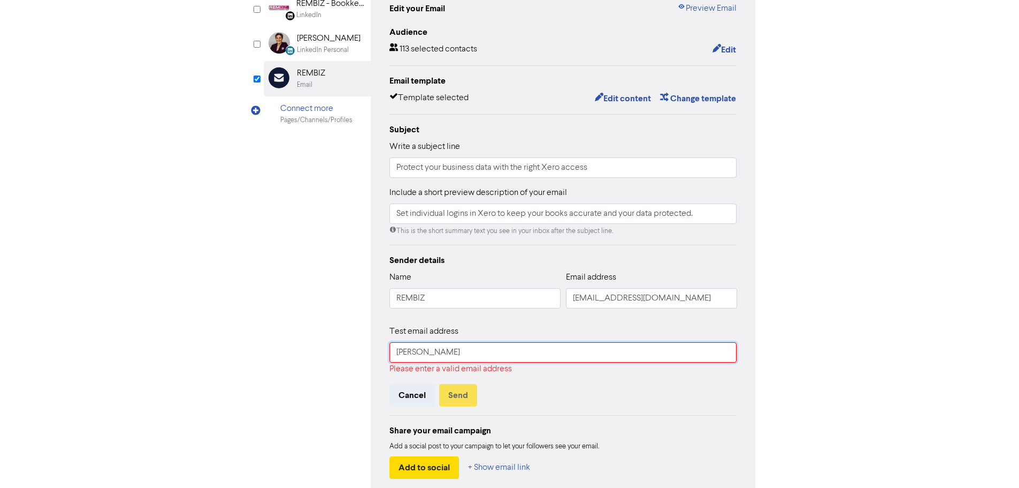
type input "[PERSON_NAME][EMAIL_ADDRESS][DOMAIN_NAME]"
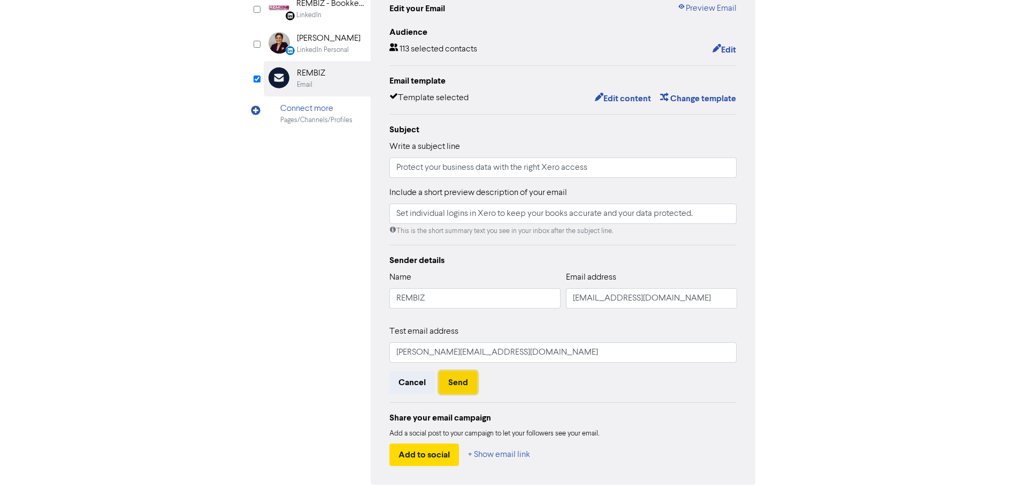
click at [466, 389] on button "Send" at bounding box center [458, 382] width 38 height 22
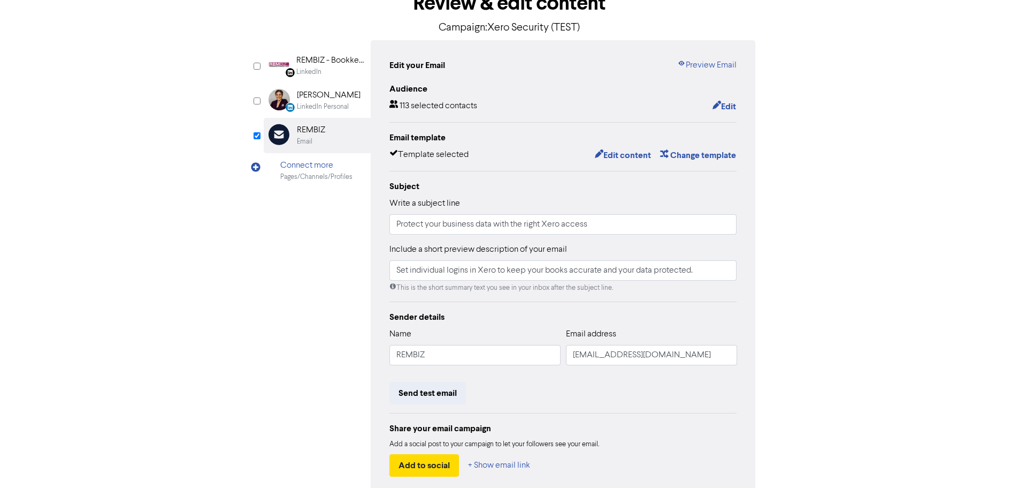
scroll to position [0, 0]
